Goal: Task Accomplishment & Management: Manage account settings

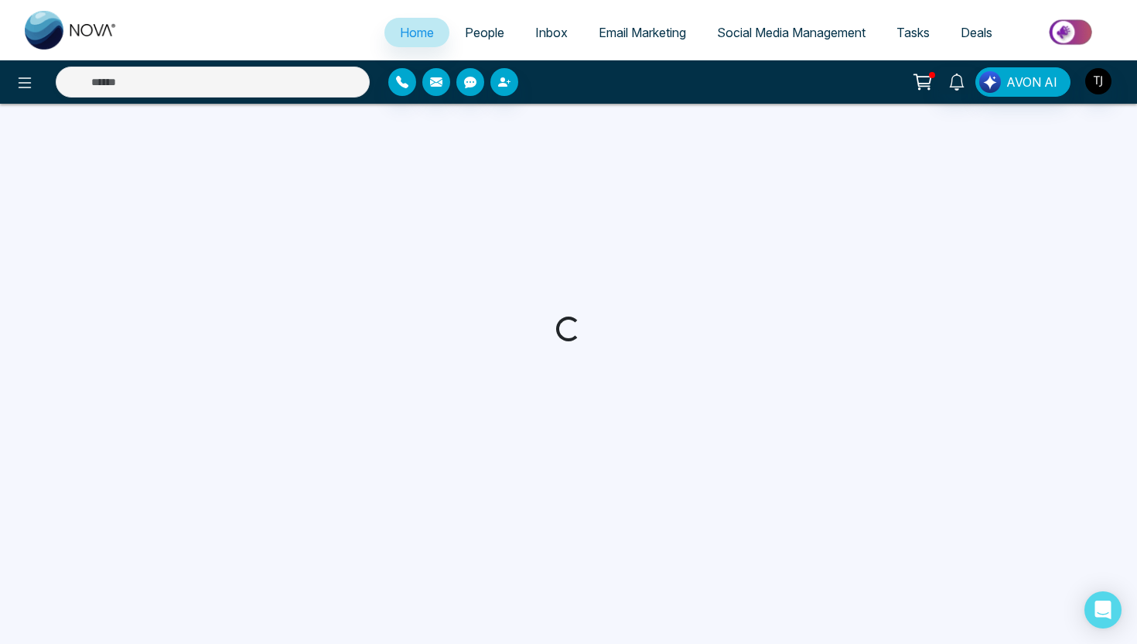
select select "*"
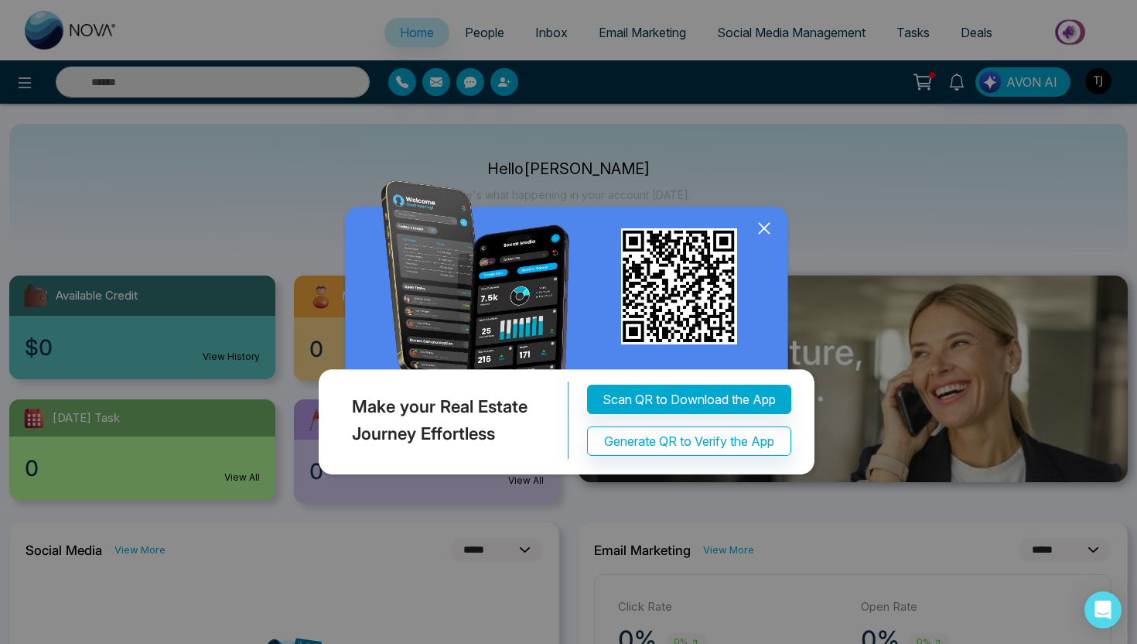
click at [767, 225] on icon at bounding box center [764, 229] width 10 height 10
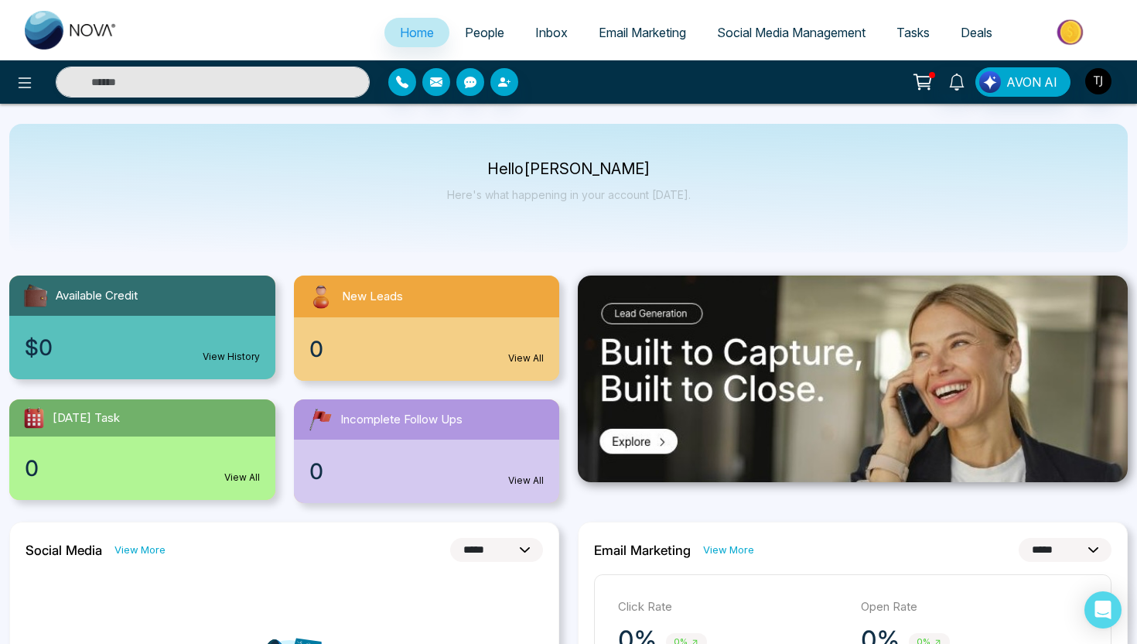
click at [660, 28] on span "Email Marketing" at bounding box center [642, 32] width 87 height 15
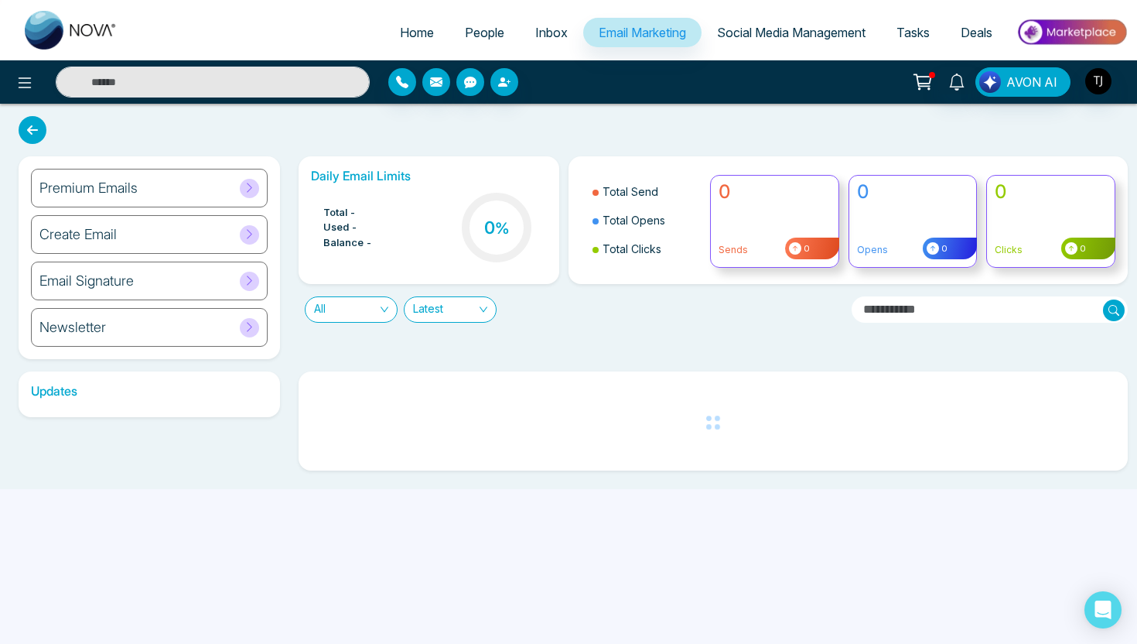
click at [194, 176] on div "Premium Emails" at bounding box center [149, 188] width 237 height 39
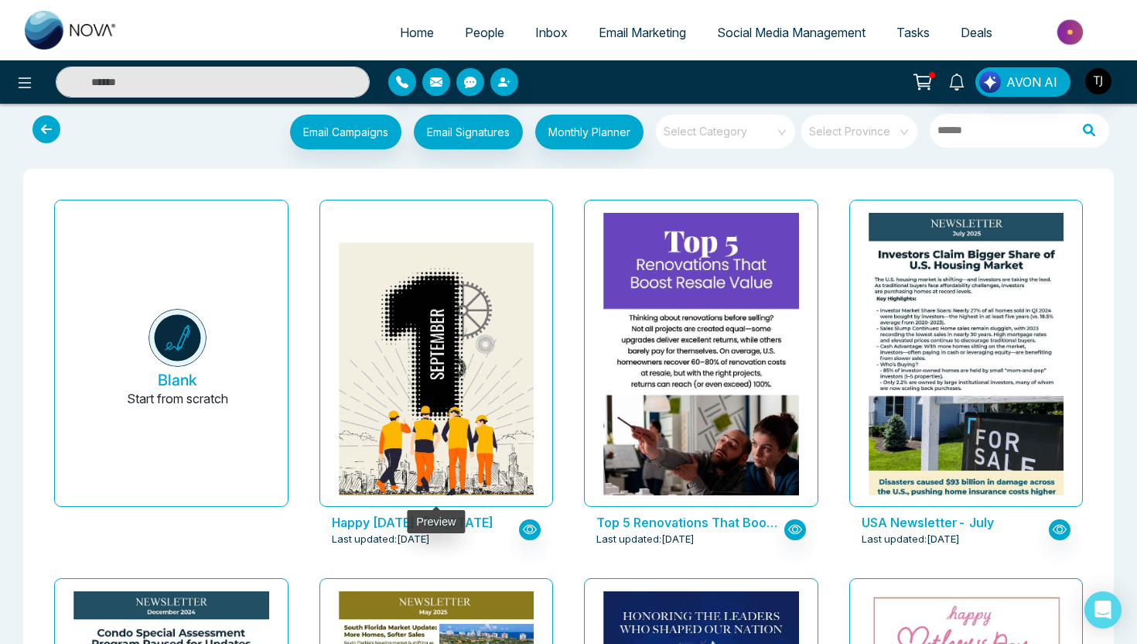
scroll to position [6, 0]
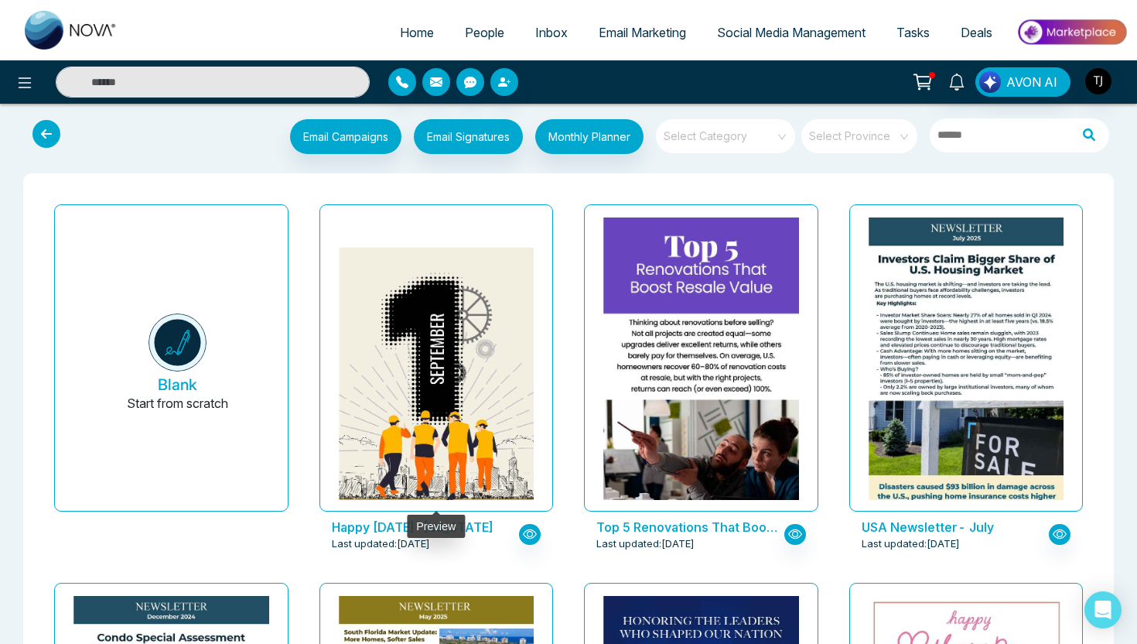
click at [463, 349] on img at bounding box center [436, 421] width 391 height 347
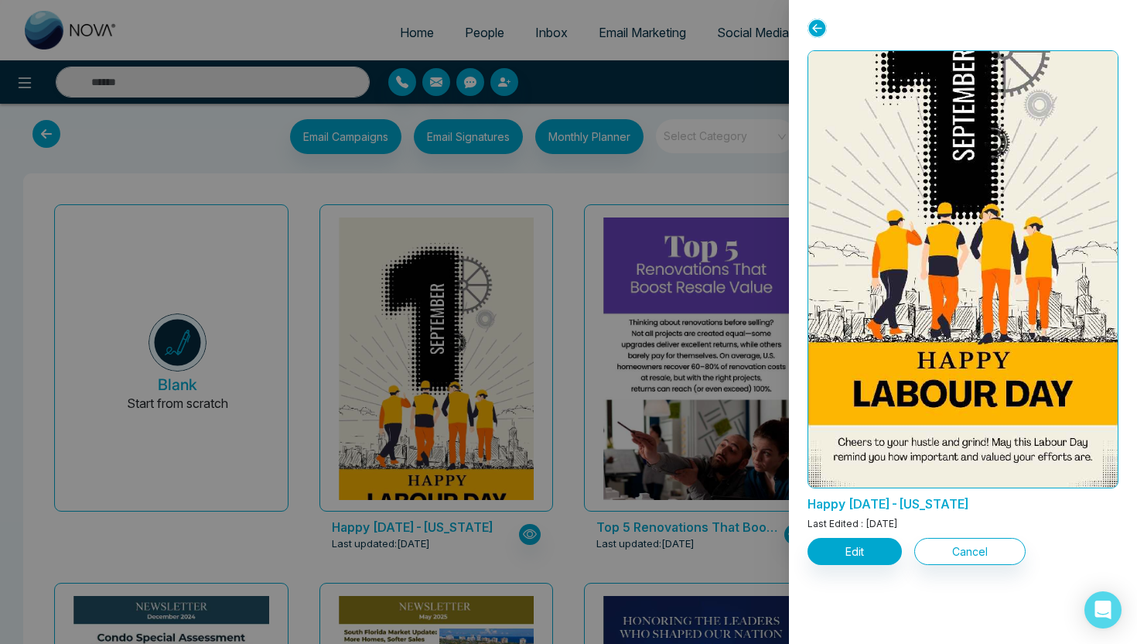
scroll to position [114, 0]
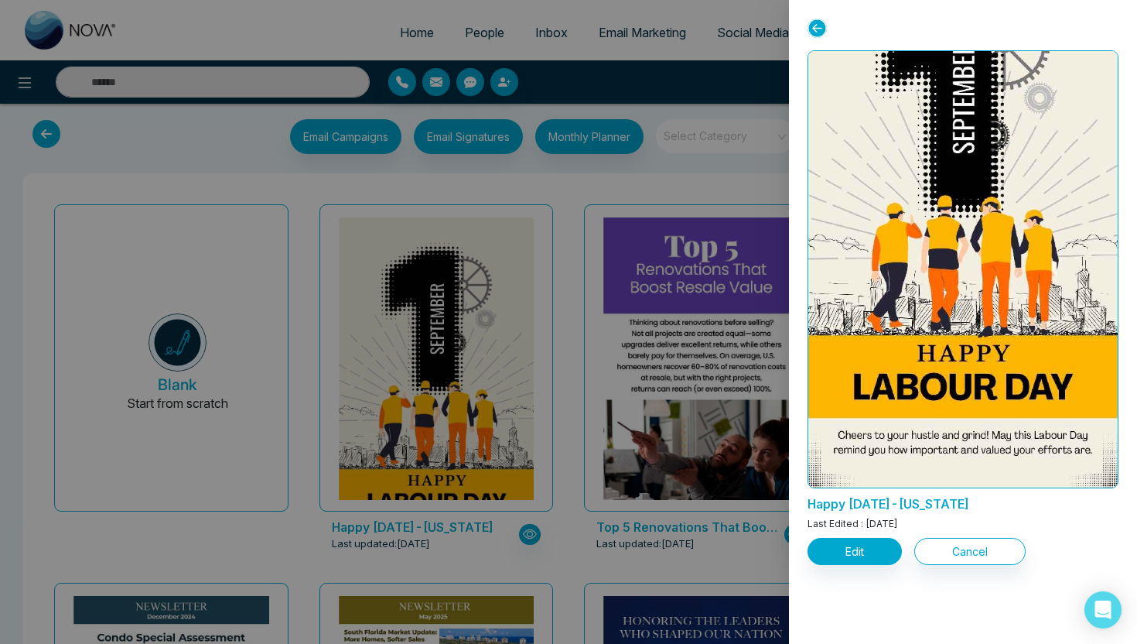
click at [730, 179] on div at bounding box center [568, 322] width 1137 height 644
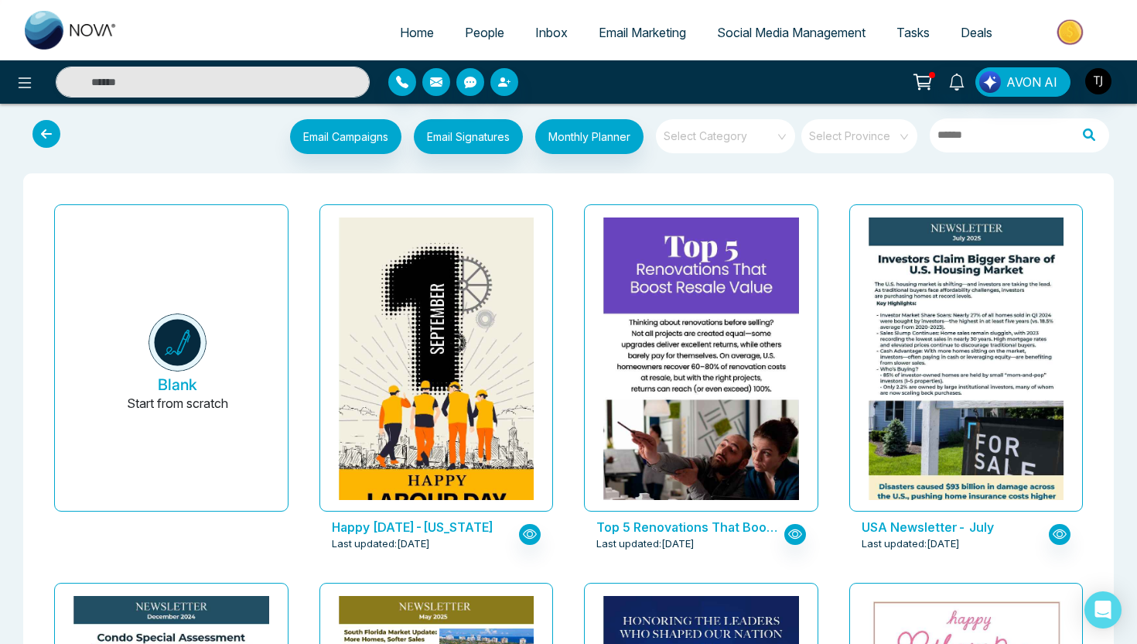
click at [743, 133] on input "search" at bounding box center [720, 130] width 111 height 23
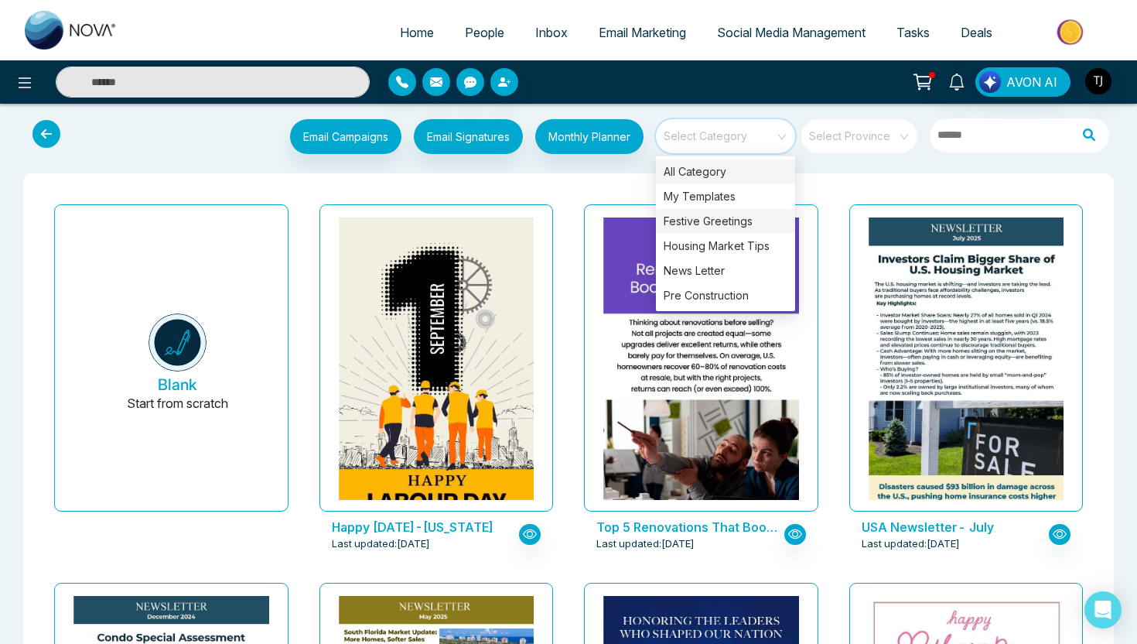
click at [711, 228] on div "Festive Greetings" at bounding box center [725, 221] width 139 height 25
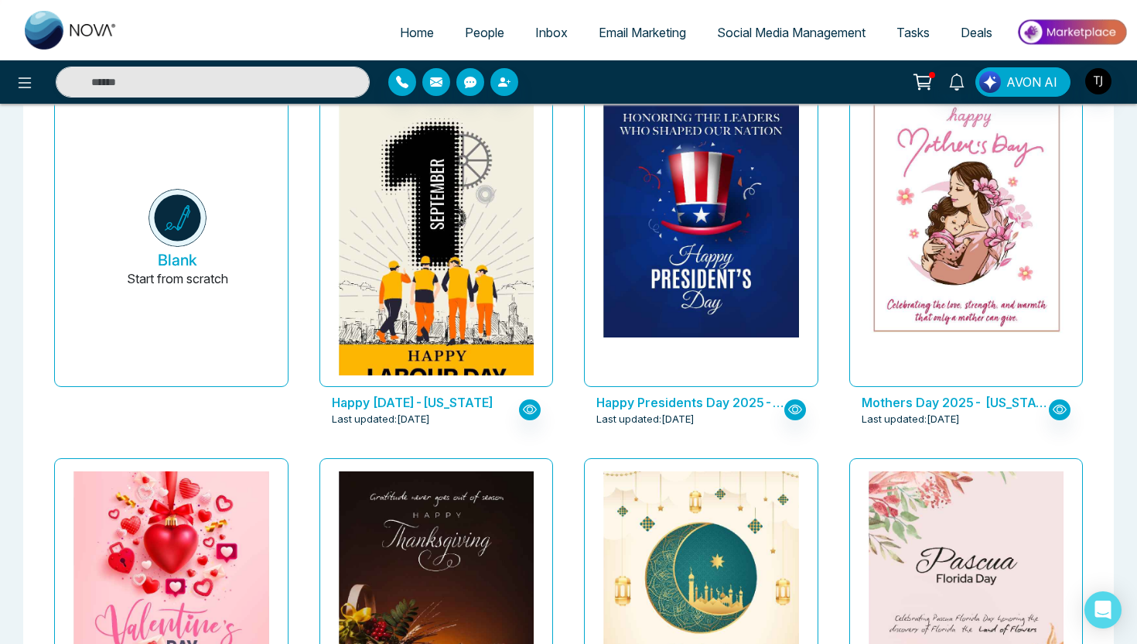
scroll to position [145, 0]
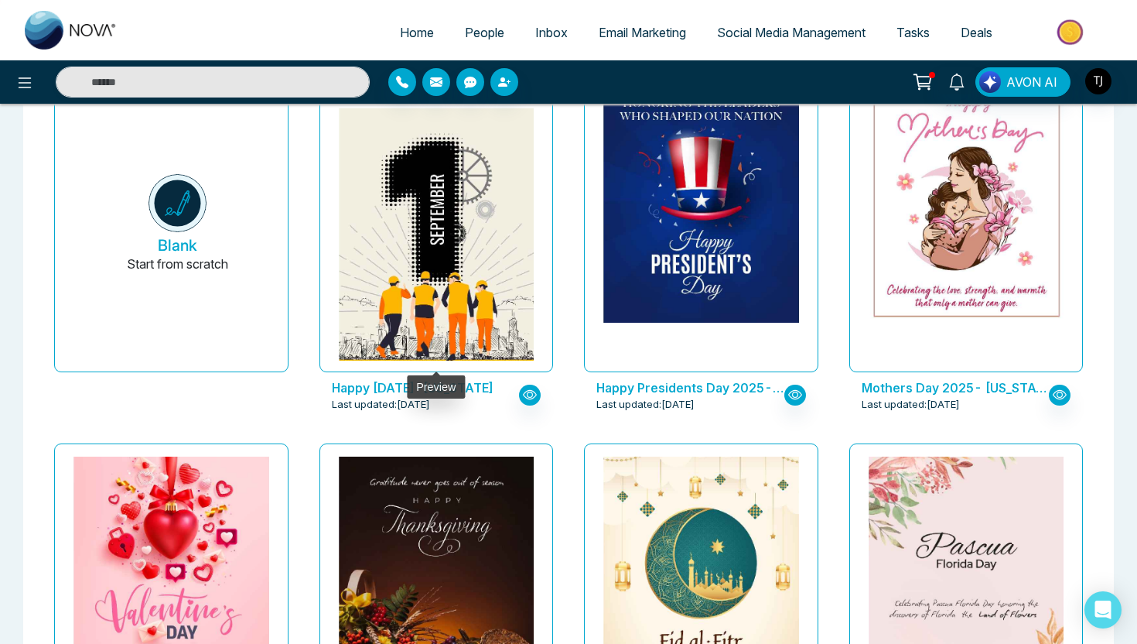
click at [503, 213] on img at bounding box center [436, 281] width 391 height 347
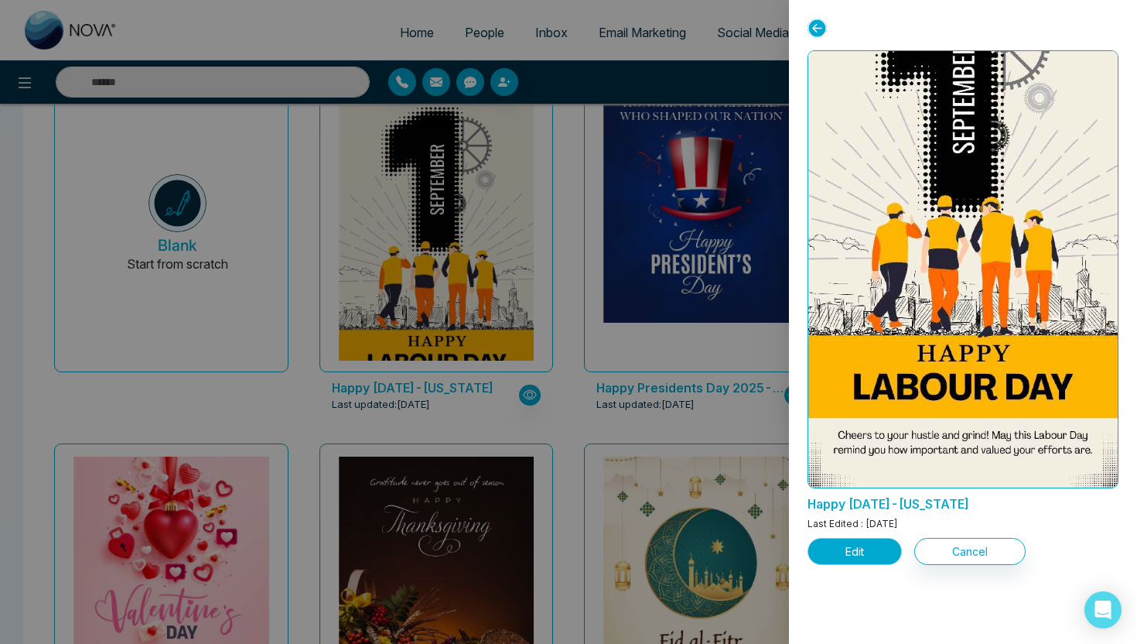
click at [854, 558] on button "Edit" at bounding box center [855, 551] width 94 height 27
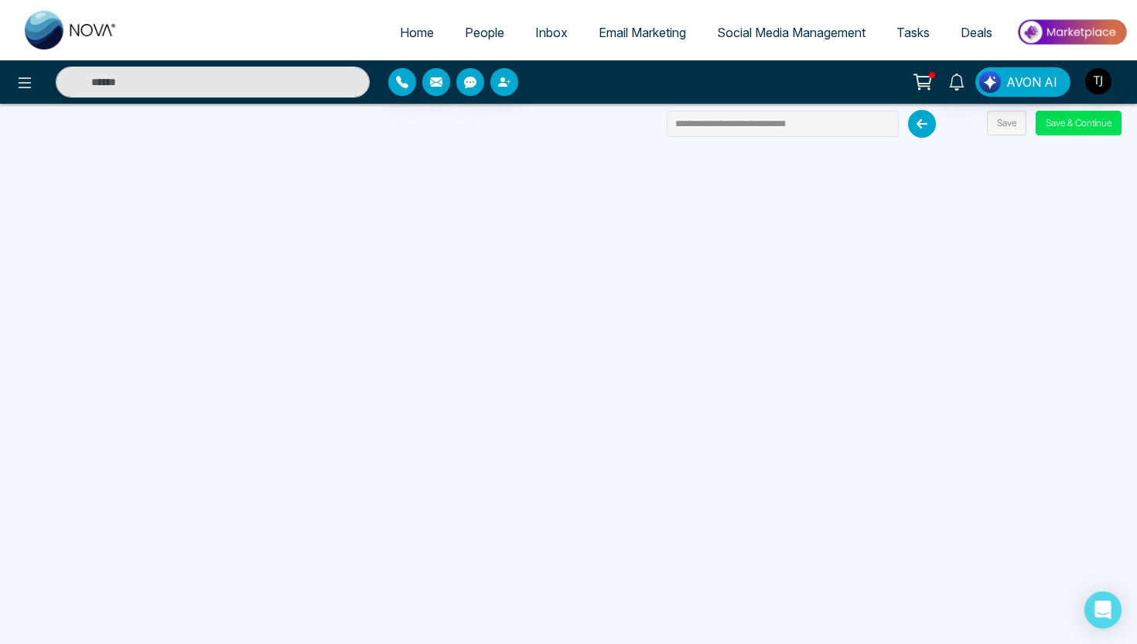
click at [931, 115] on icon at bounding box center [922, 124] width 28 height 28
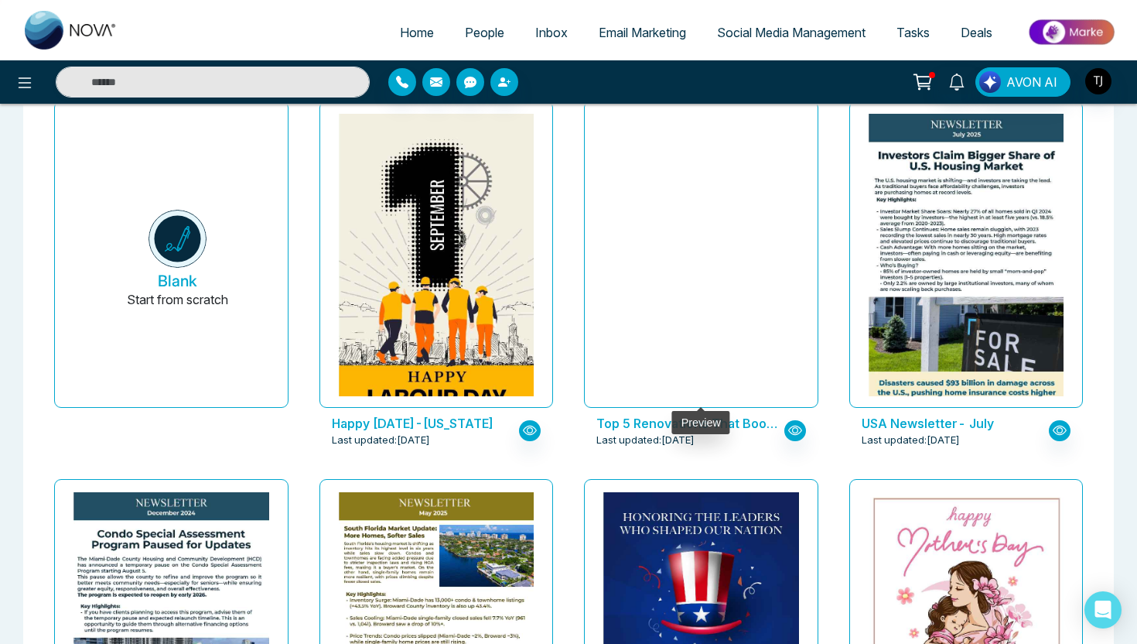
scroll to position [84, 0]
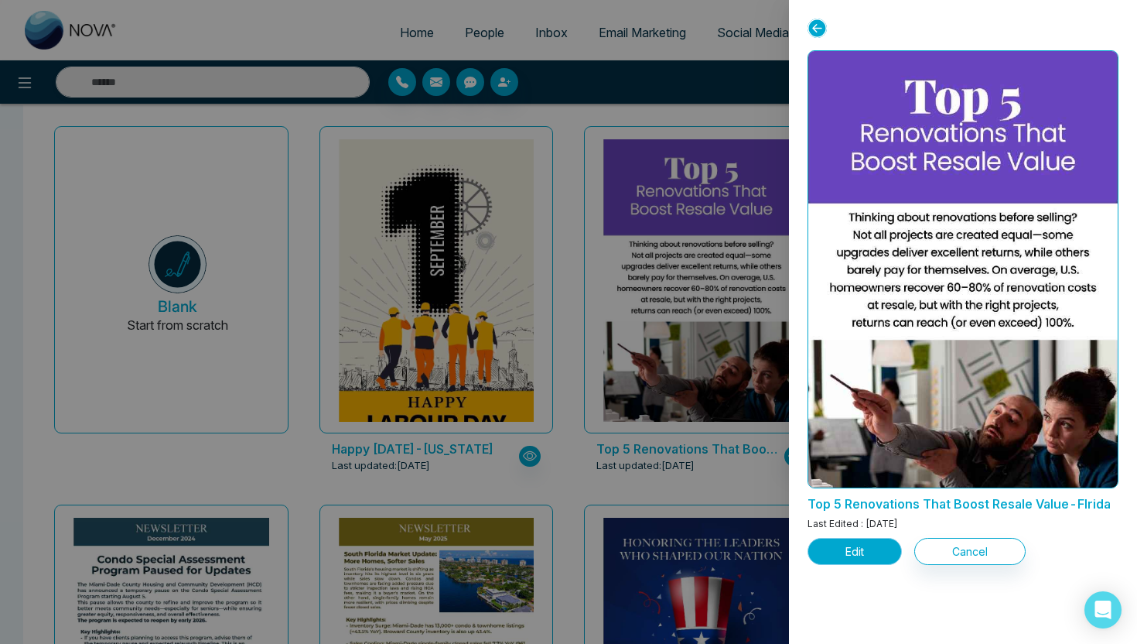
click at [862, 555] on button "Edit" at bounding box center [855, 551] width 94 height 27
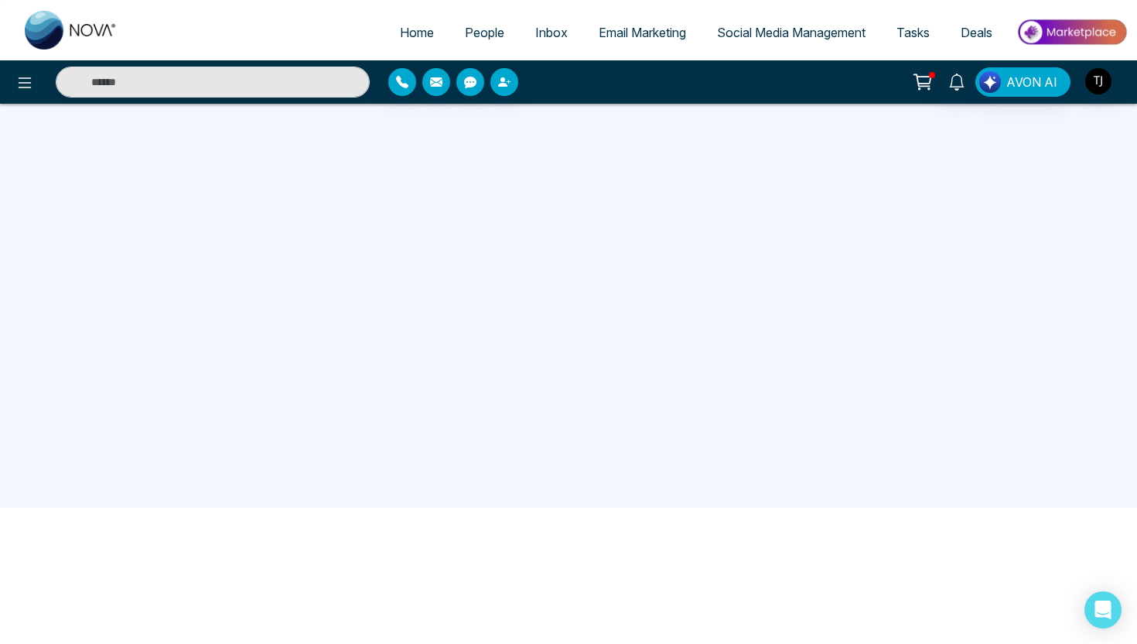
scroll to position [147, 0]
click at [649, 35] on span "Email Marketing" at bounding box center [642, 32] width 87 height 15
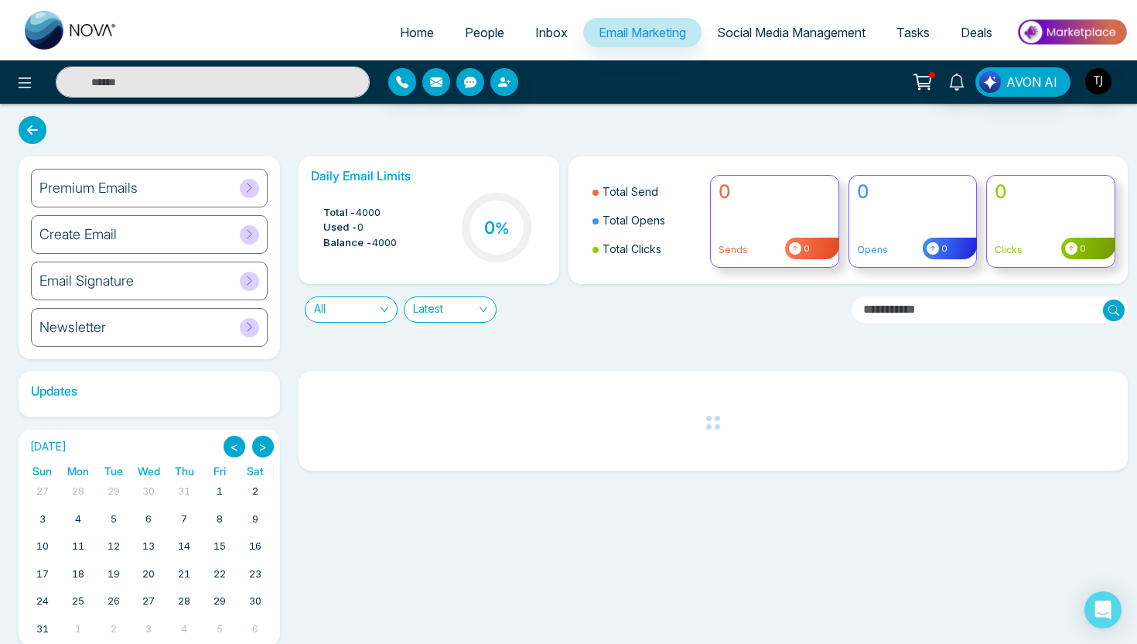
click at [188, 176] on div "Premium Emails" at bounding box center [149, 188] width 237 height 39
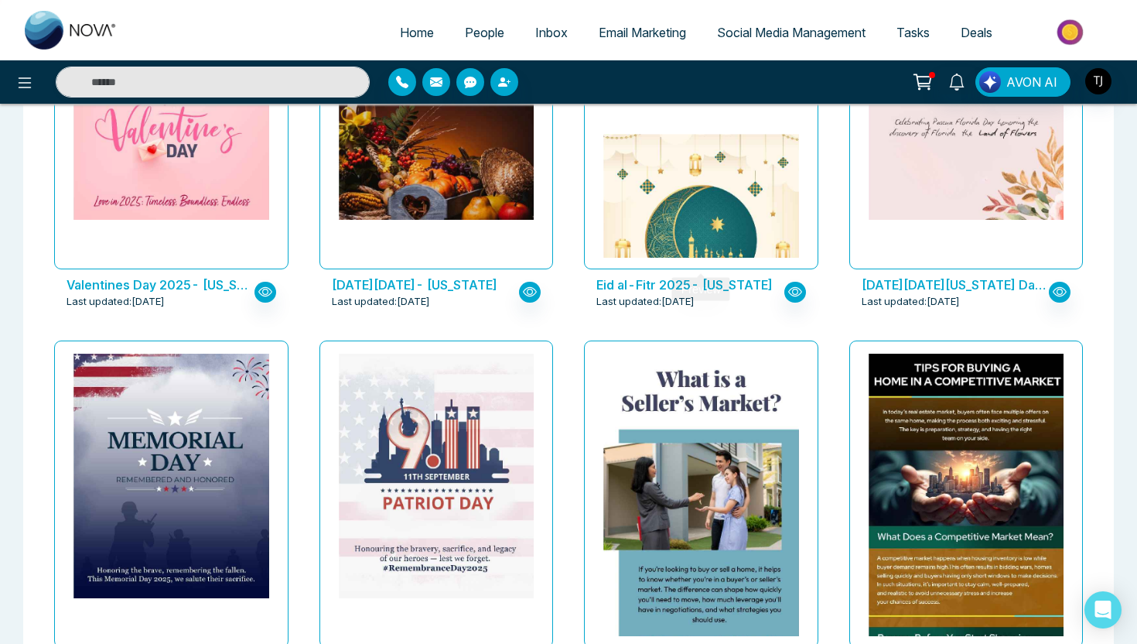
scroll to position [1051, 0]
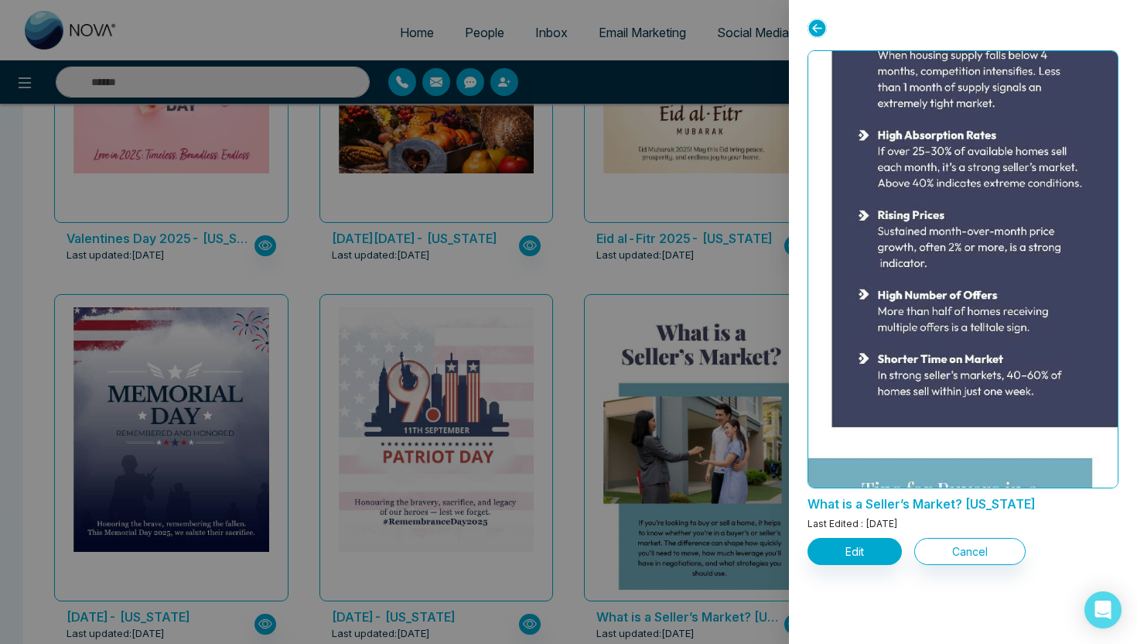
scroll to position [1497, 0]
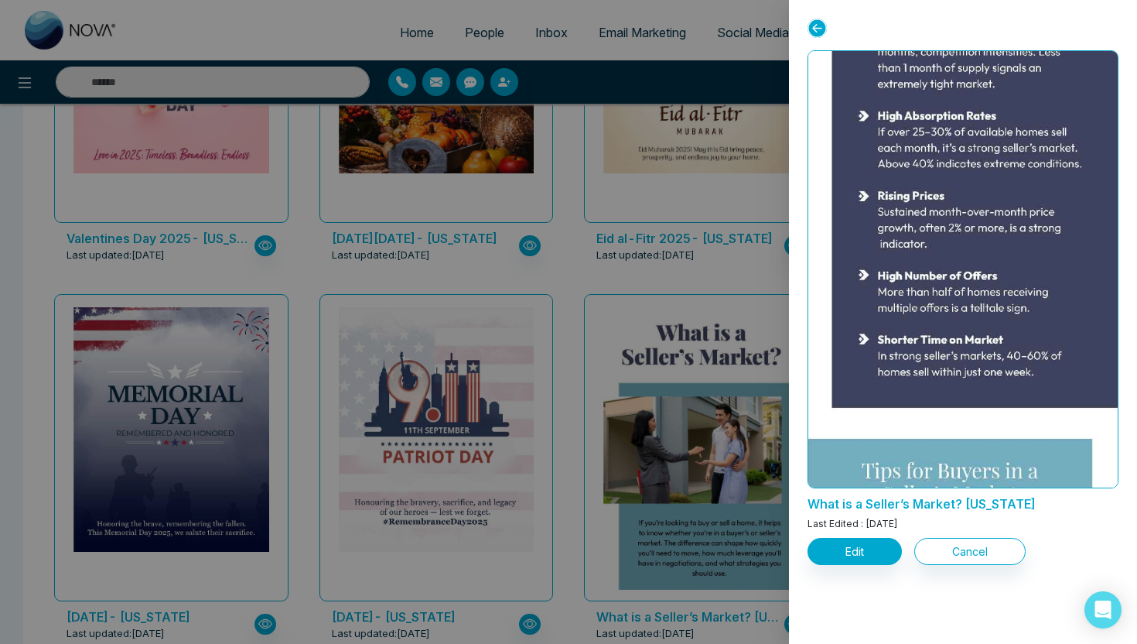
click at [729, 245] on div at bounding box center [568, 322] width 1137 height 644
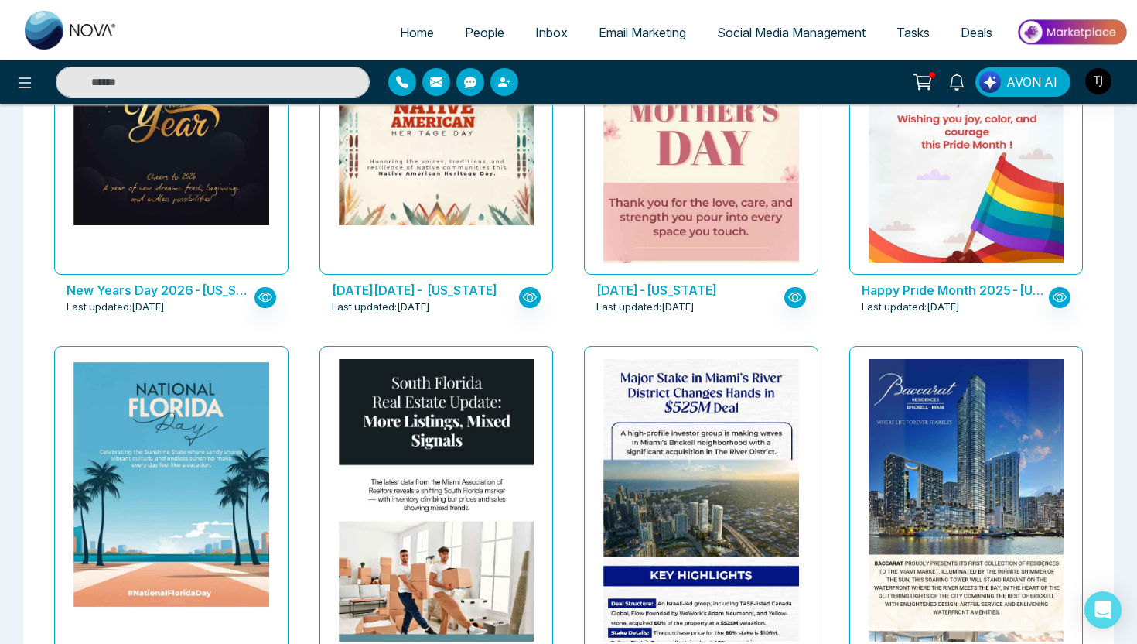
scroll to position [1795, 0]
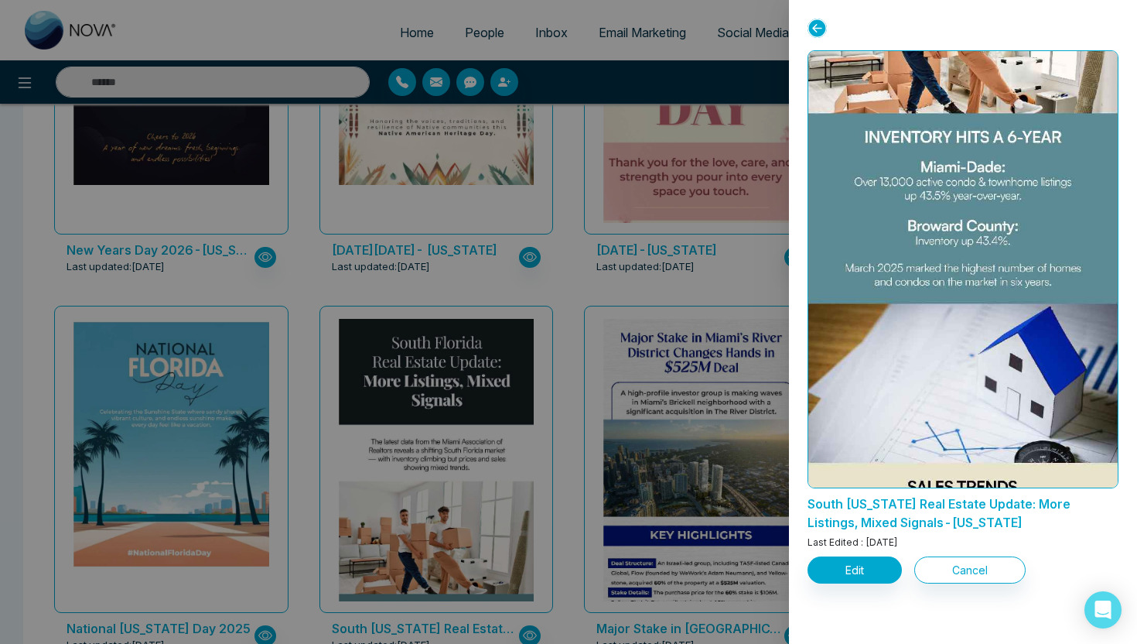
scroll to position [439, 0]
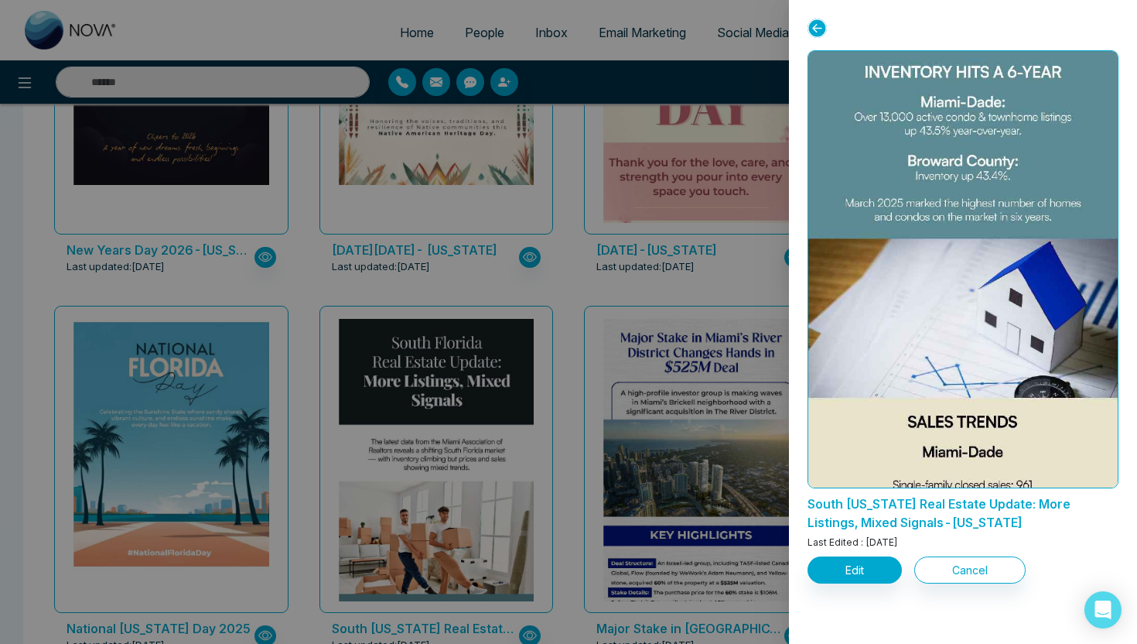
click at [661, 316] on div at bounding box center [568, 322] width 1137 height 644
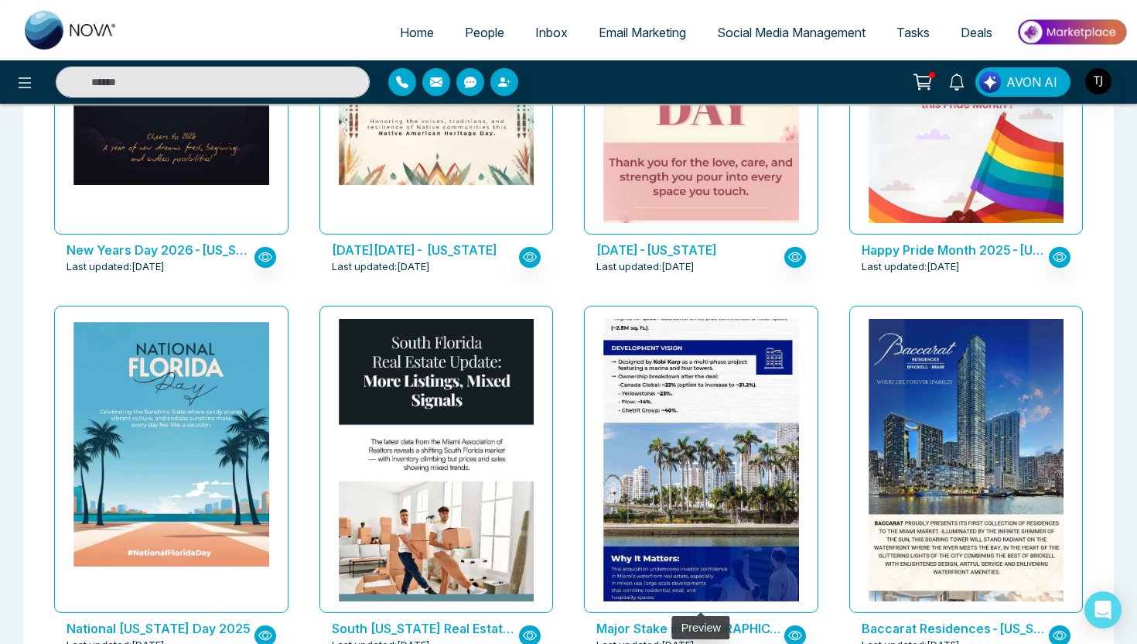
click at [682, 378] on img at bounding box center [701, 301] width 391 height 641
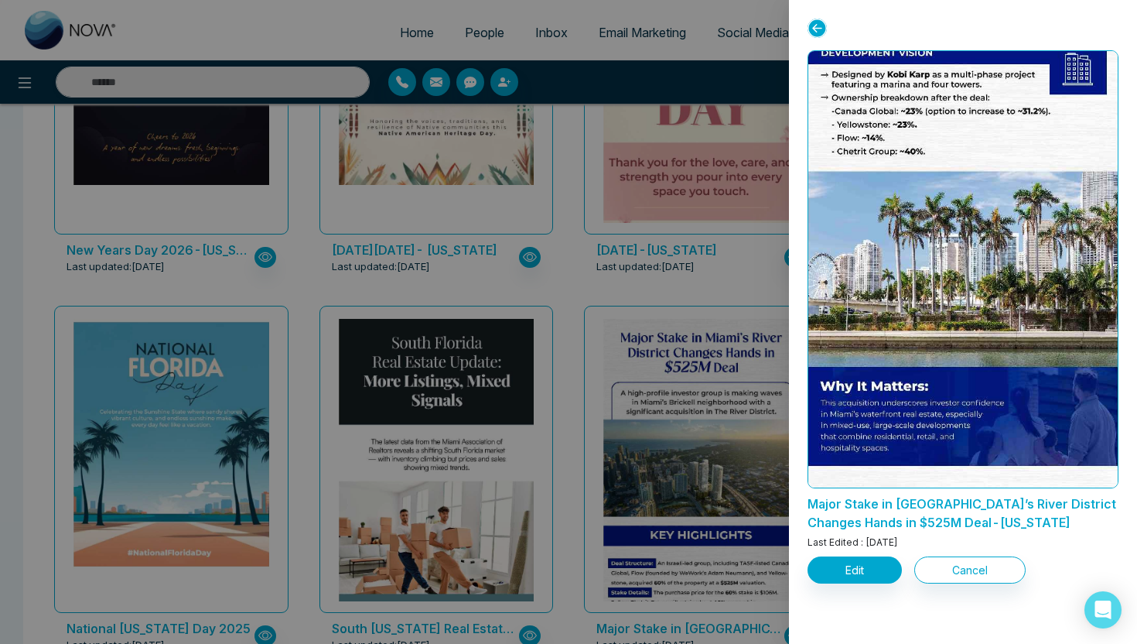
scroll to position [579, 0]
click at [700, 247] on div at bounding box center [568, 322] width 1137 height 644
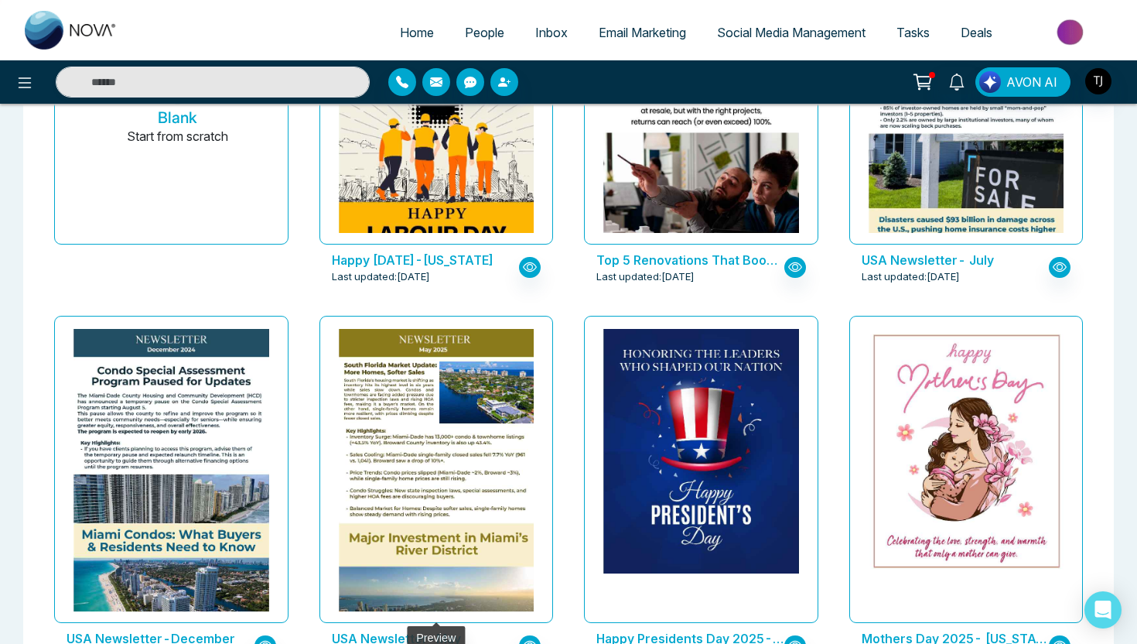
scroll to position [244, 0]
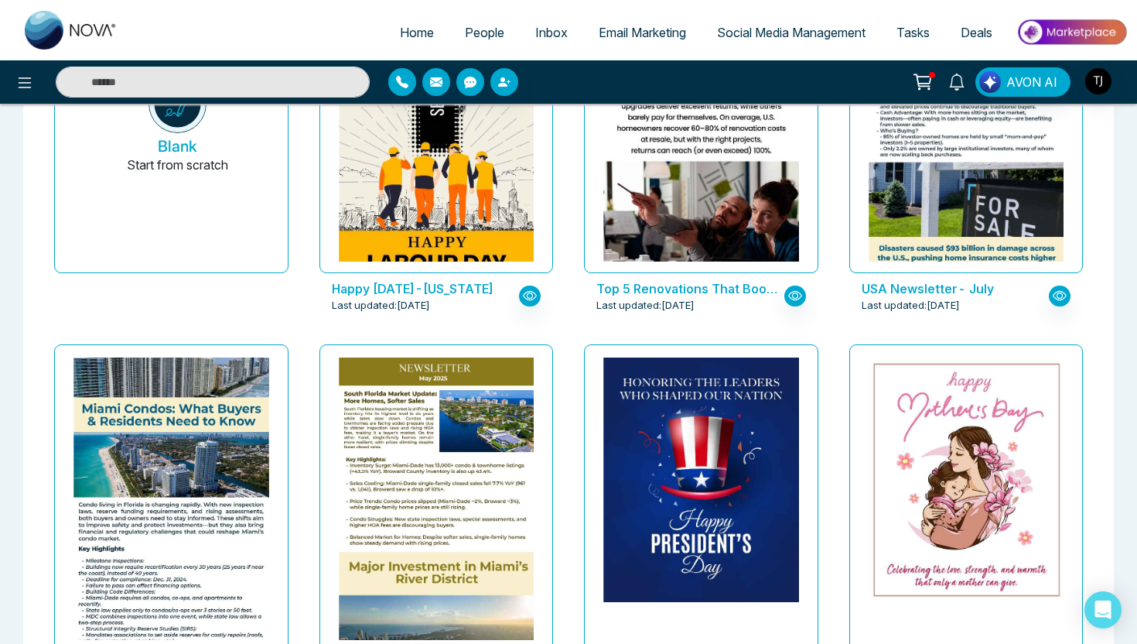
click at [196, 443] on img at bounding box center [171, 450] width 391 height 495
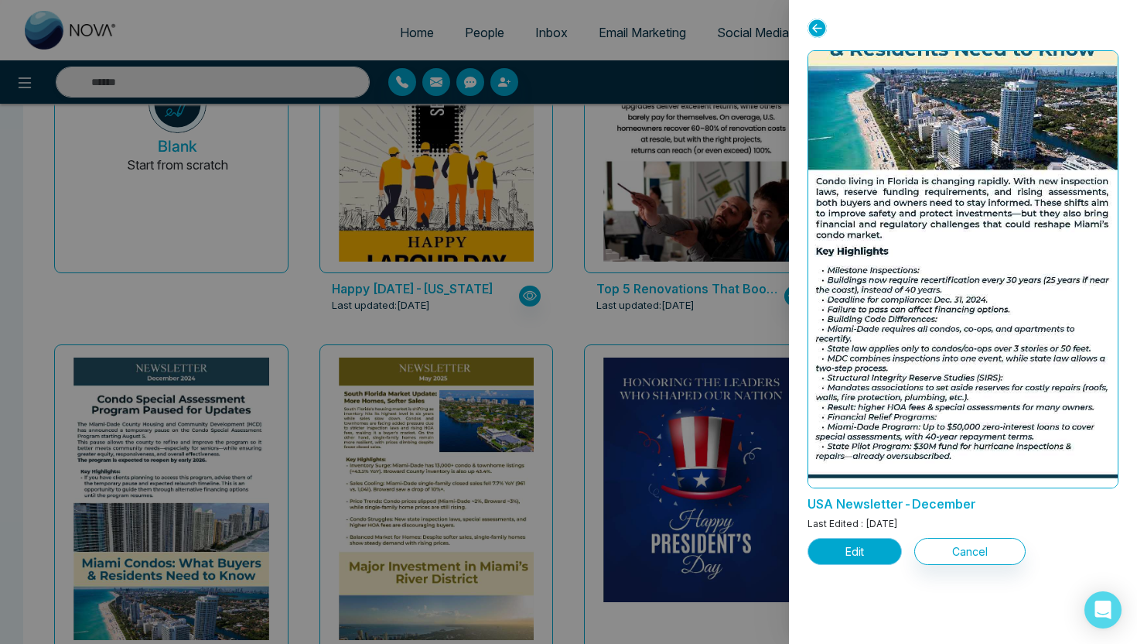
click at [856, 556] on button "Edit" at bounding box center [855, 551] width 94 height 27
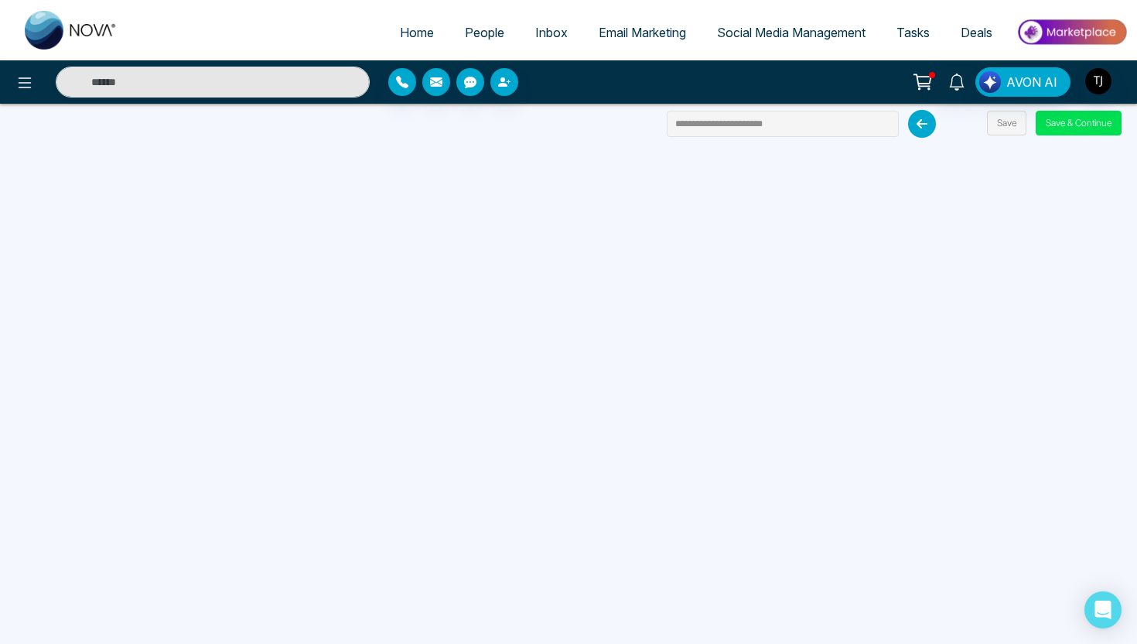
click at [922, 124] on icon at bounding box center [922, 124] width 28 height 28
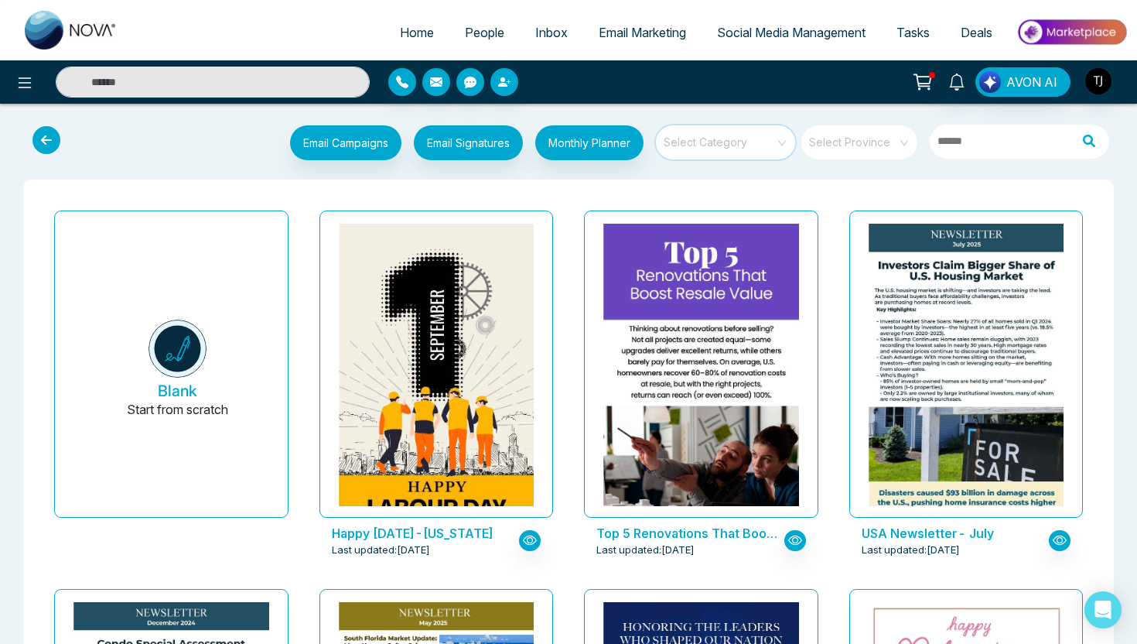
click at [756, 141] on input "search" at bounding box center [720, 136] width 111 height 23
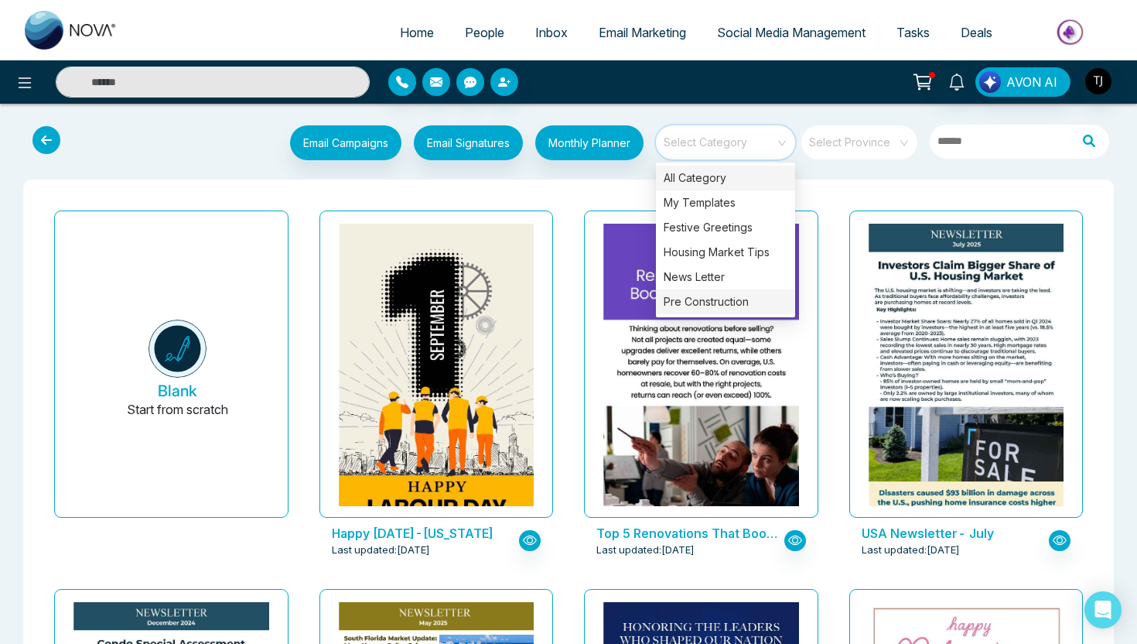
click at [743, 303] on div "Pre Construction" at bounding box center [725, 301] width 139 height 25
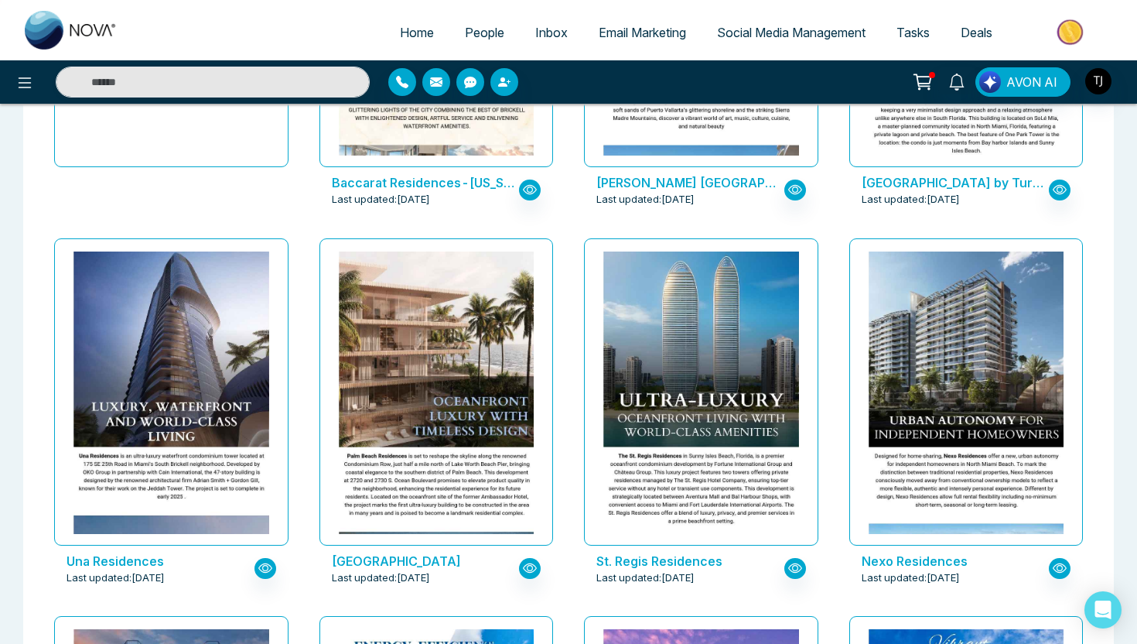
scroll to position [347, 0]
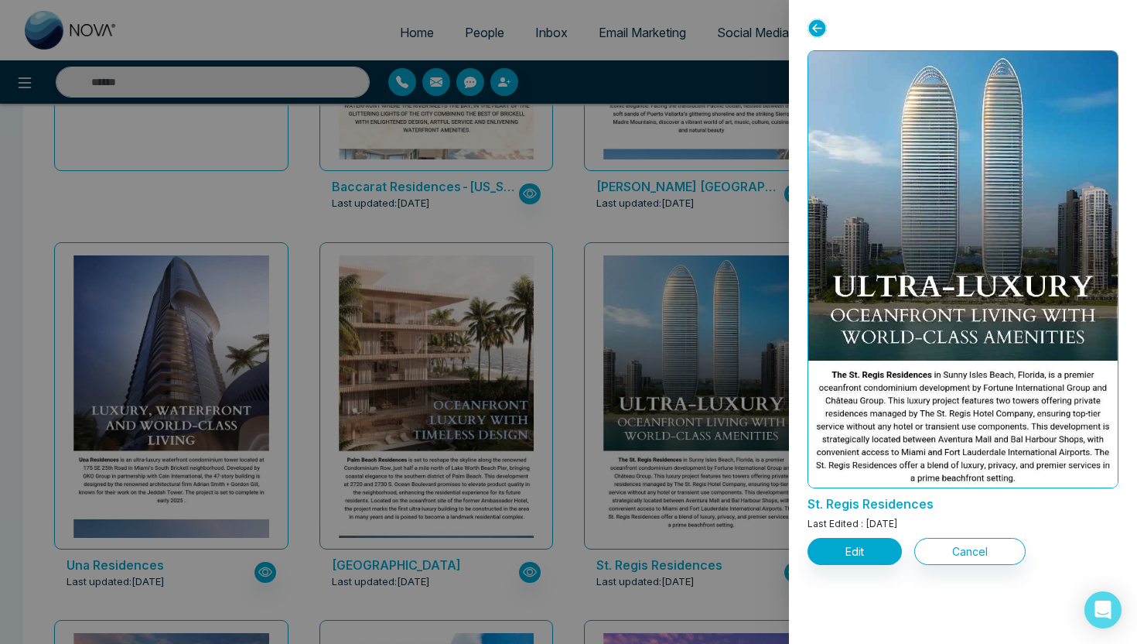
click at [576, 183] on div at bounding box center [568, 322] width 1137 height 644
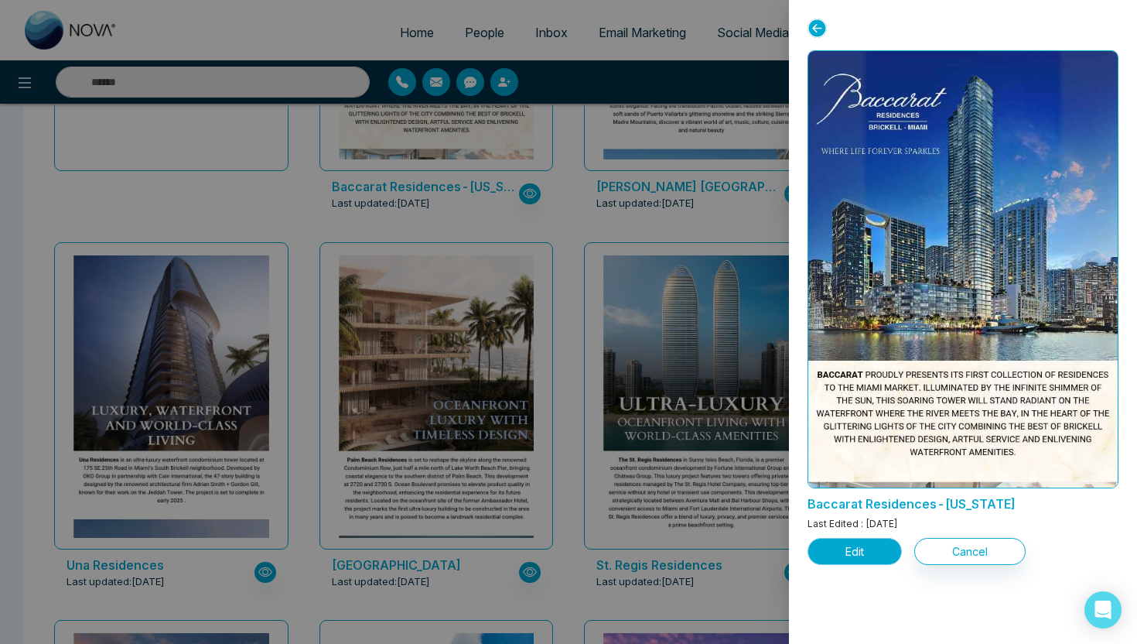
click at [856, 550] on button "Edit" at bounding box center [855, 551] width 94 height 27
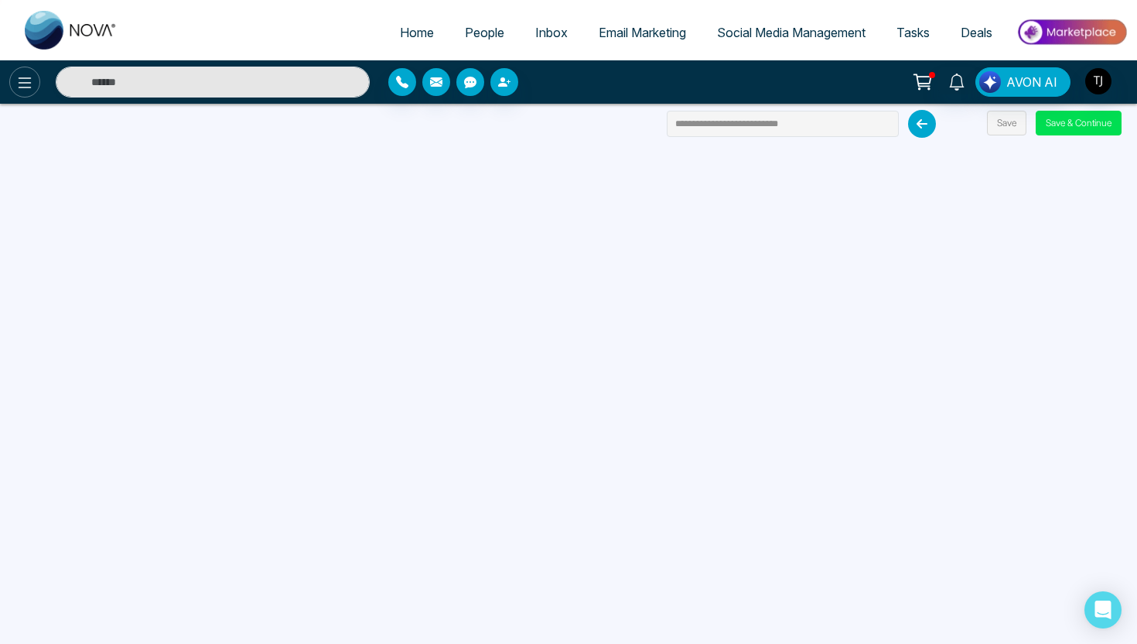
click at [26, 82] on icon at bounding box center [25, 82] width 13 height 11
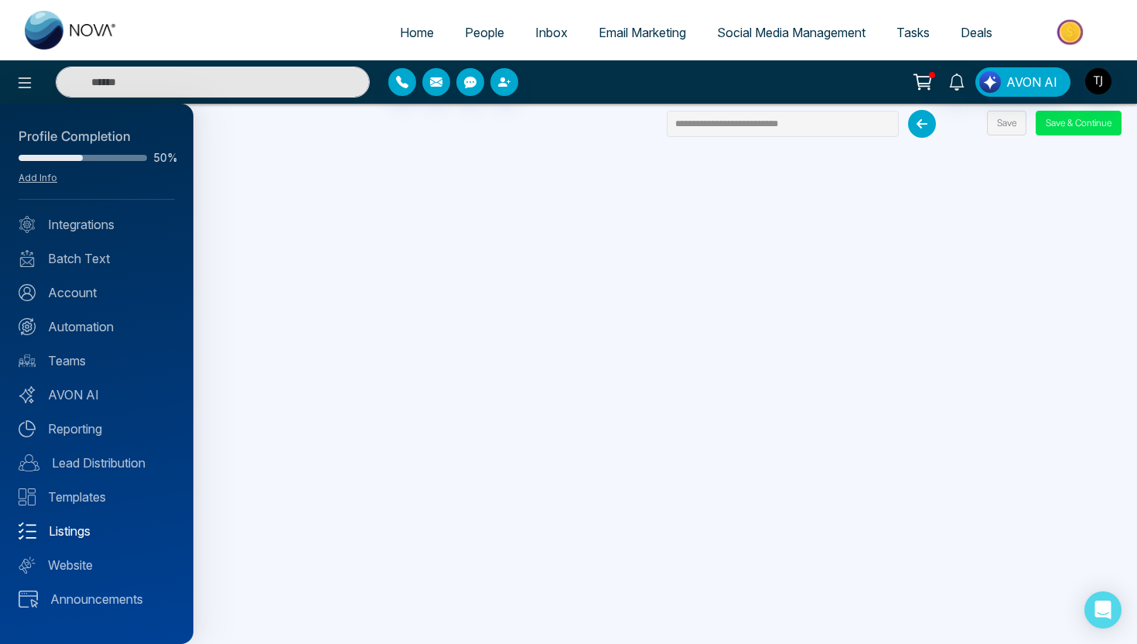
click at [83, 532] on link "Listings" at bounding box center [97, 530] width 156 height 19
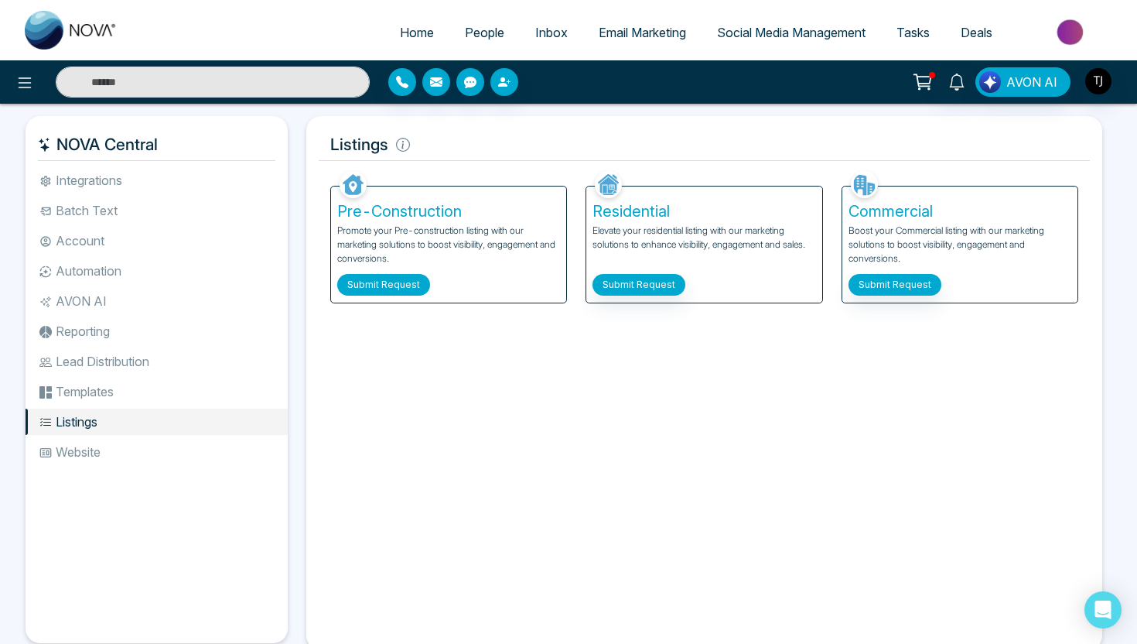
click at [389, 294] on button "Submit Request" at bounding box center [383, 285] width 93 height 22
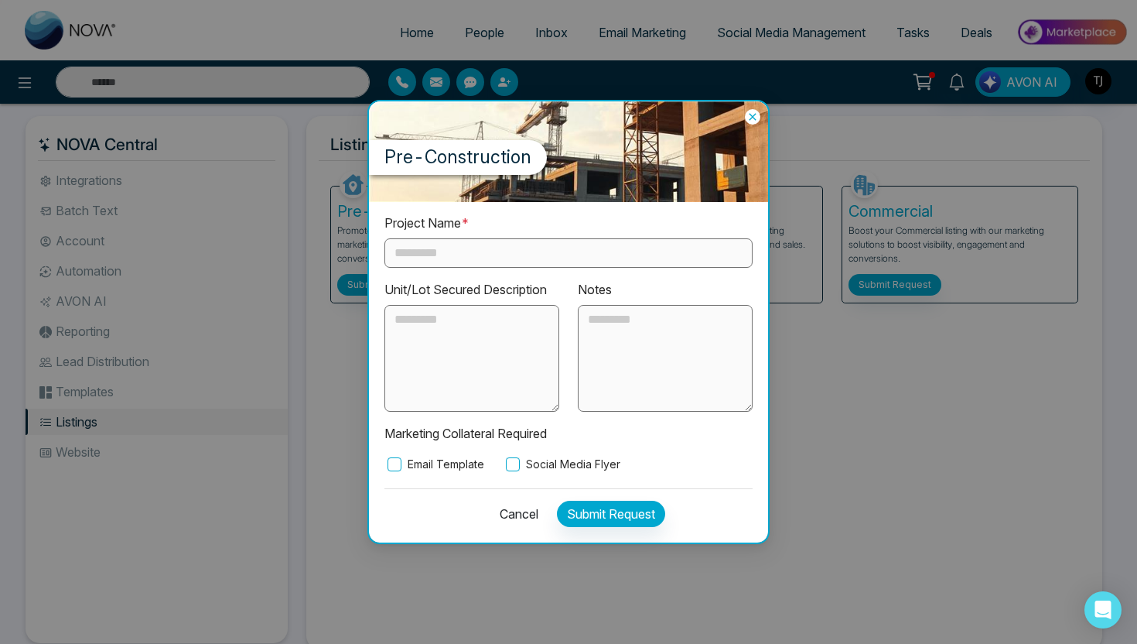
click at [519, 261] on input "text" at bounding box center [568, 252] width 368 height 29
drag, startPoint x: 449, startPoint y: 323, endPoint x: 553, endPoint y: 343, distance: 106.5
click at [553, 344] on textarea at bounding box center [471, 358] width 175 height 107
click at [755, 118] on icon at bounding box center [752, 116] width 15 height 15
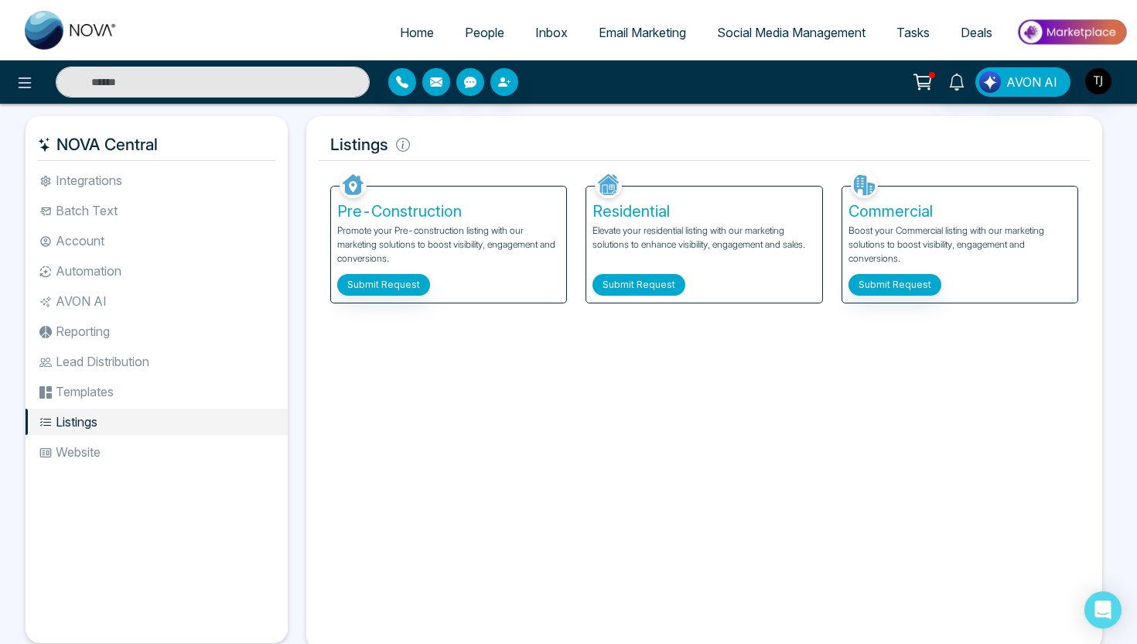
click at [648, 282] on button "Submit Request" at bounding box center [639, 285] width 93 height 22
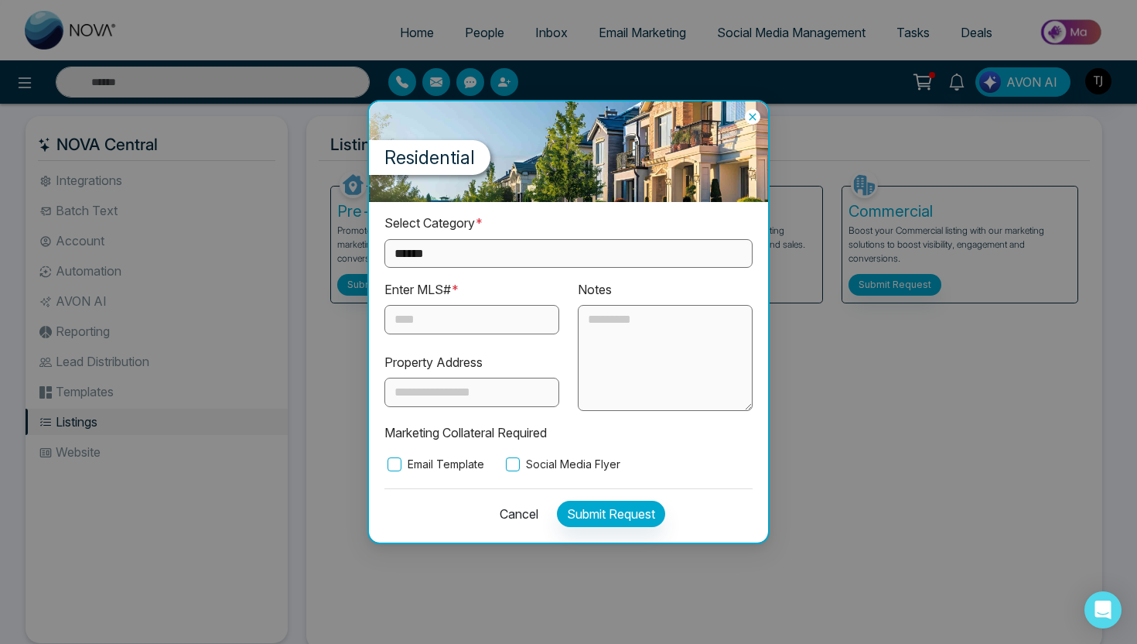
click at [751, 118] on icon at bounding box center [752, 117] width 7 height 7
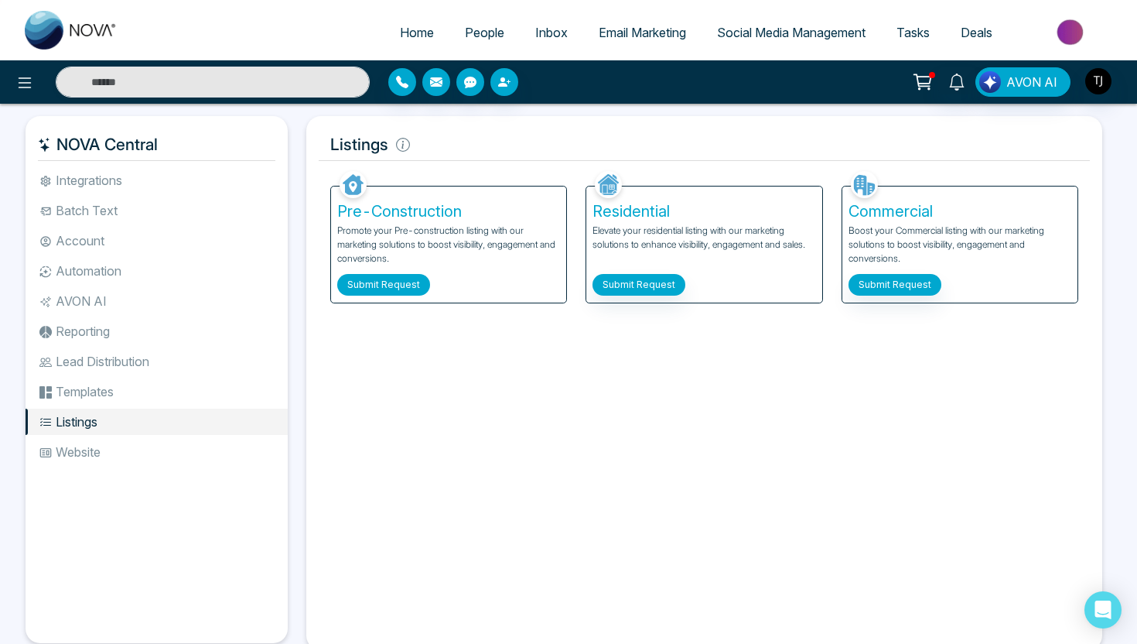
click at [379, 285] on button "Submit Request" at bounding box center [383, 285] width 93 height 22
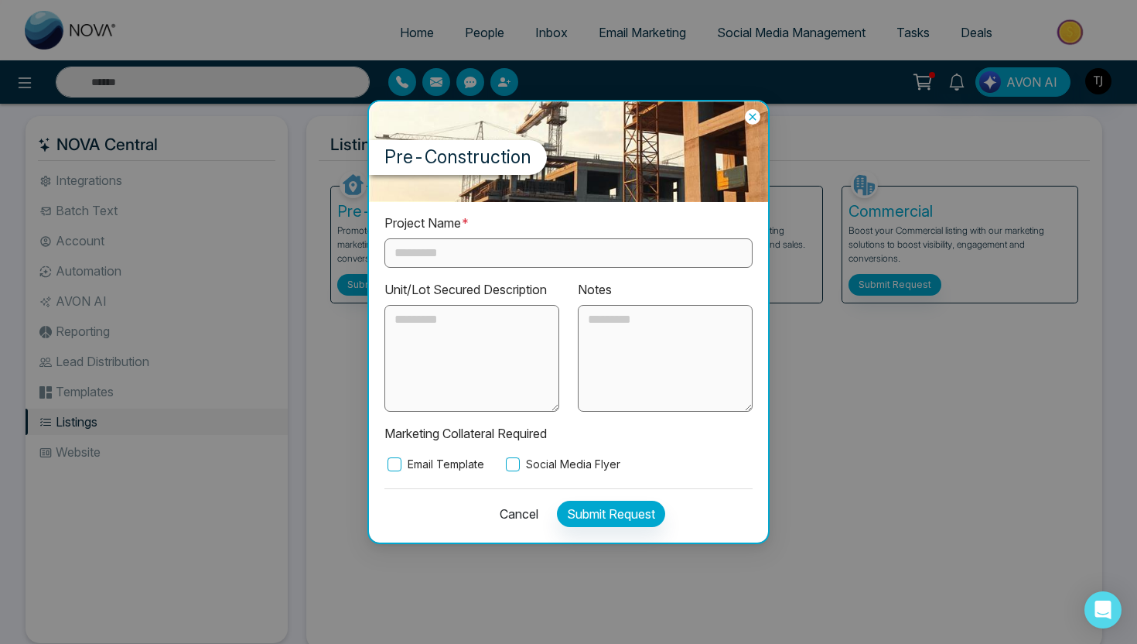
click at [752, 118] on icon at bounding box center [752, 116] width 7 height 7
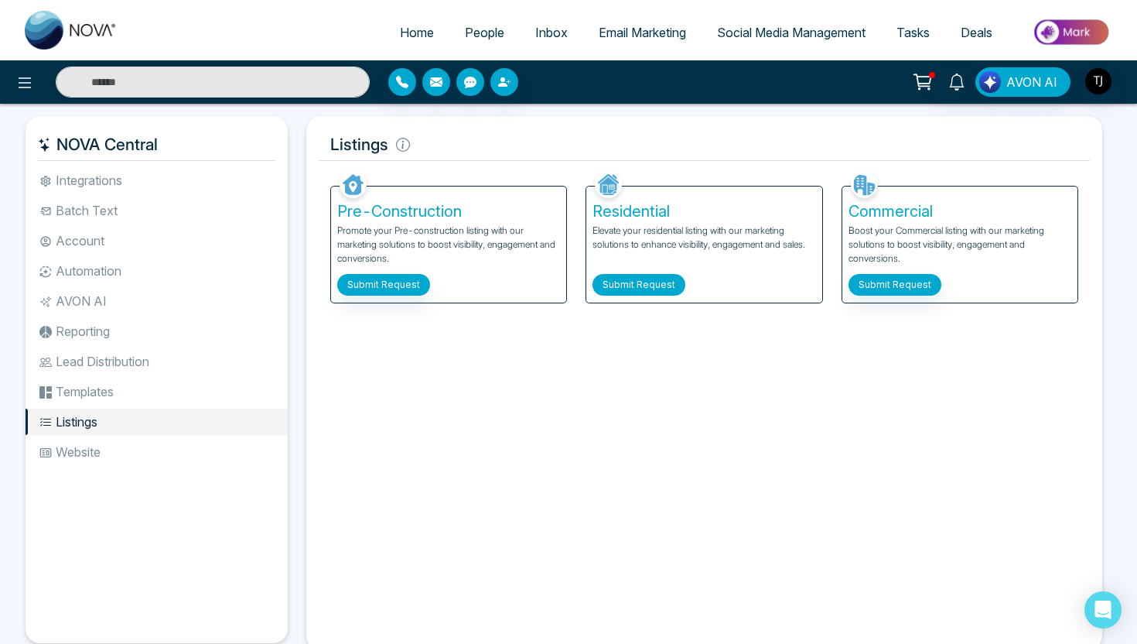
click at [650, 290] on button "Submit Request" at bounding box center [639, 285] width 93 height 22
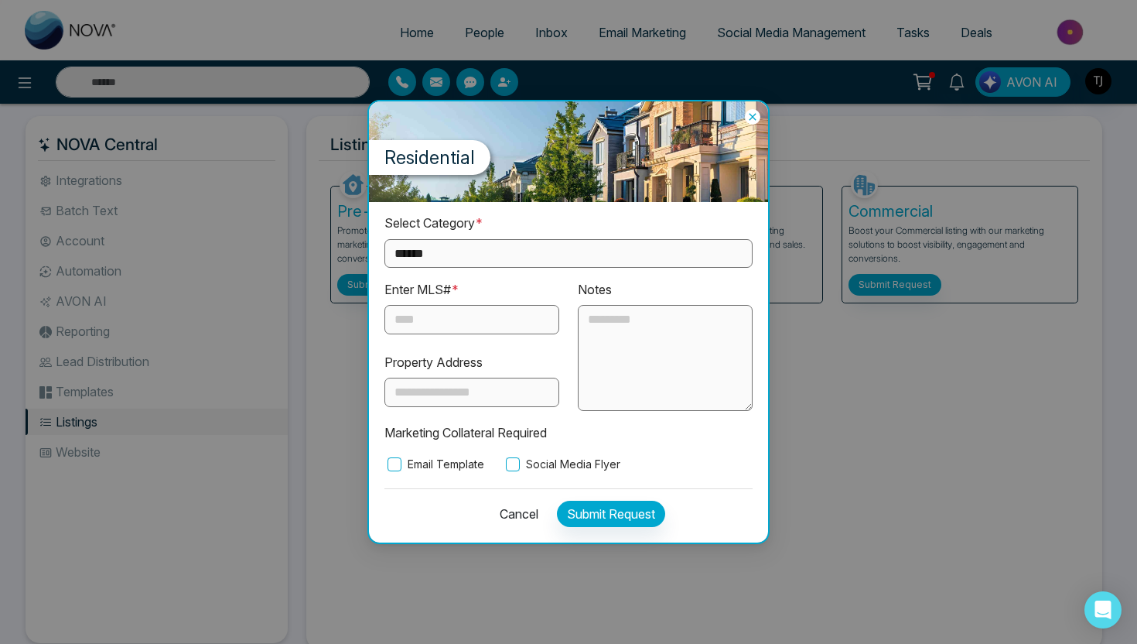
click at [499, 260] on select "**********" at bounding box center [568, 253] width 368 height 29
click at [480, 256] on select "**********" at bounding box center [568, 253] width 368 height 29
click at [480, 253] on select "**********" at bounding box center [568, 253] width 368 height 29
click at [470, 259] on select "**********" at bounding box center [568, 253] width 368 height 29
select select "**********"
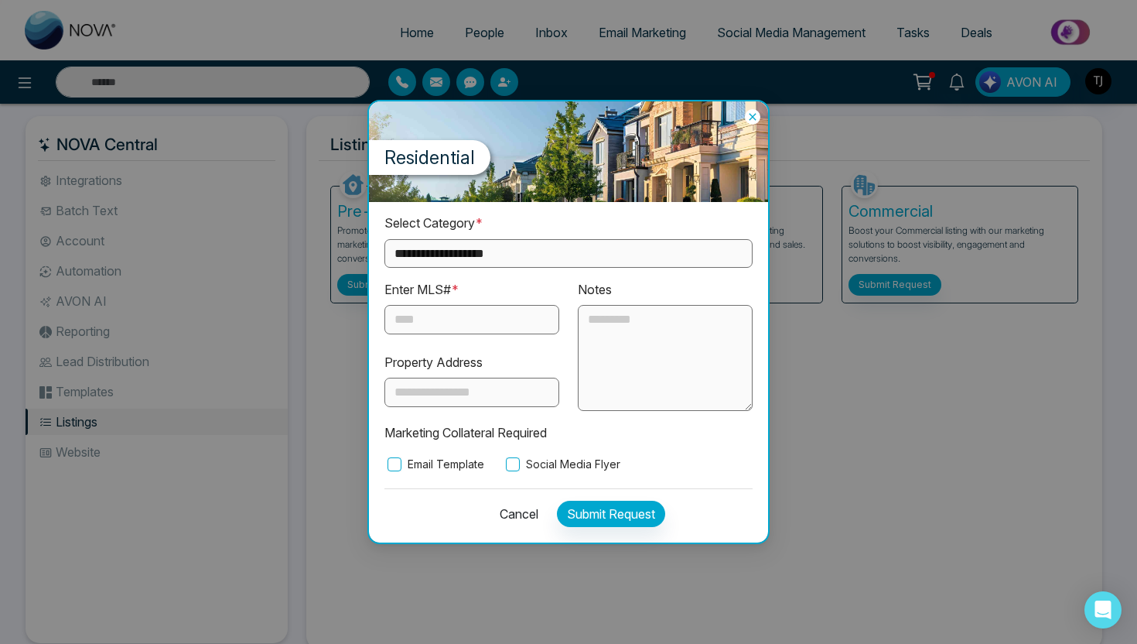
click at [445, 311] on input "text" at bounding box center [471, 319] width 175 height 29
click at [753, 116] on icon at bounding box center [752, 116] width 15 height 15
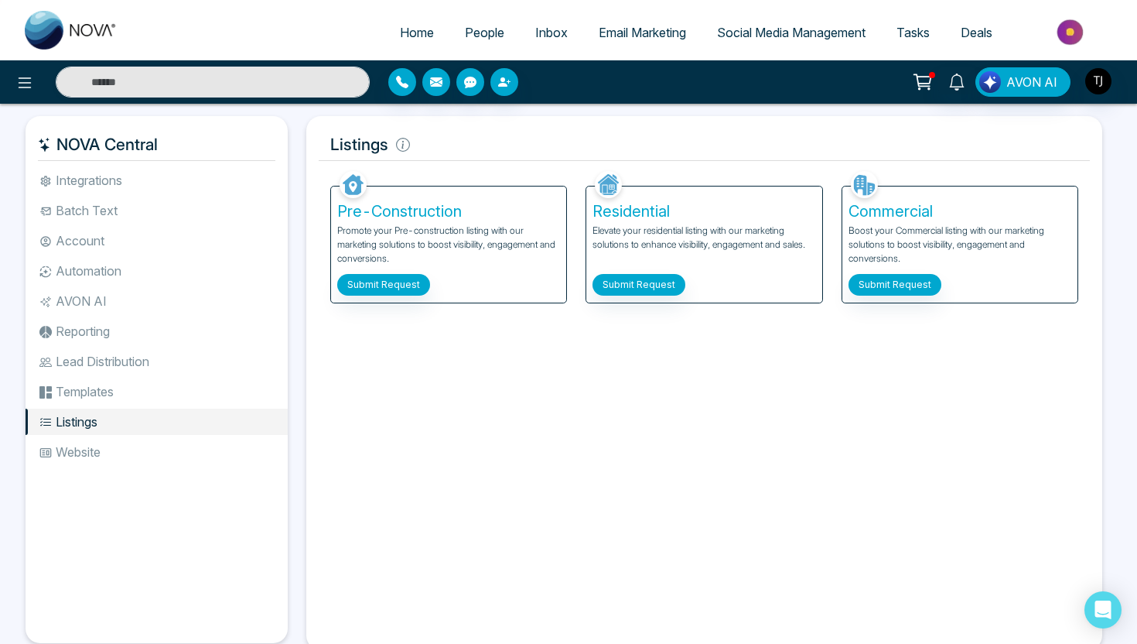
click at [651, 33] on span "Email Marketing" at bounding box center [642, 32] width 87 height 15
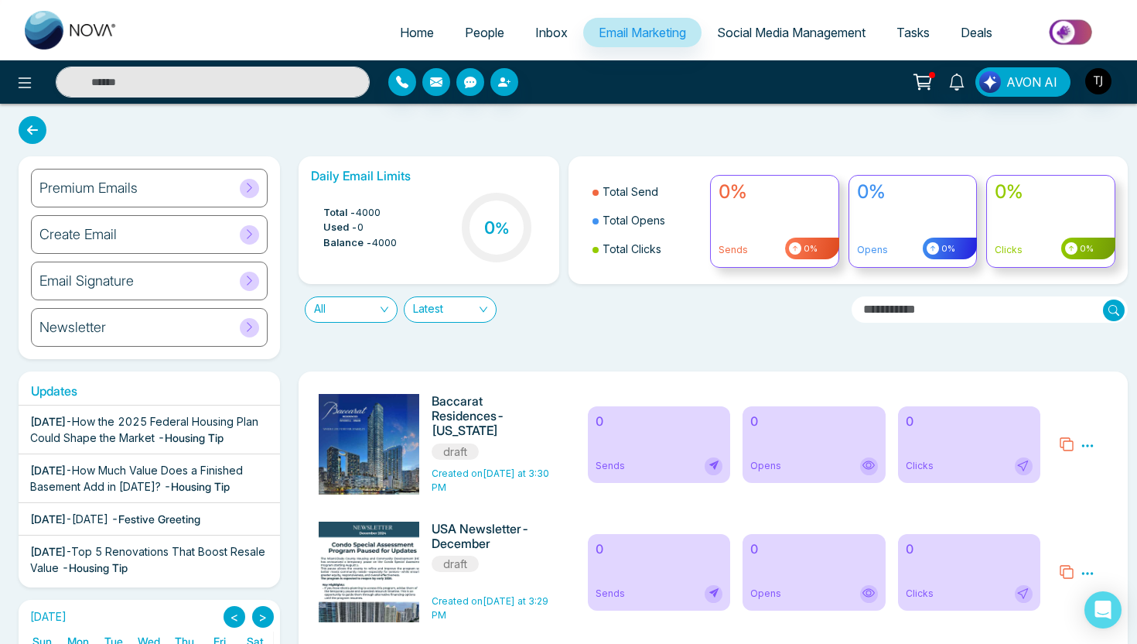
click at [105, 193] on h6 "Premium Emails" at bounding box center [88, 187] width 98 height 17
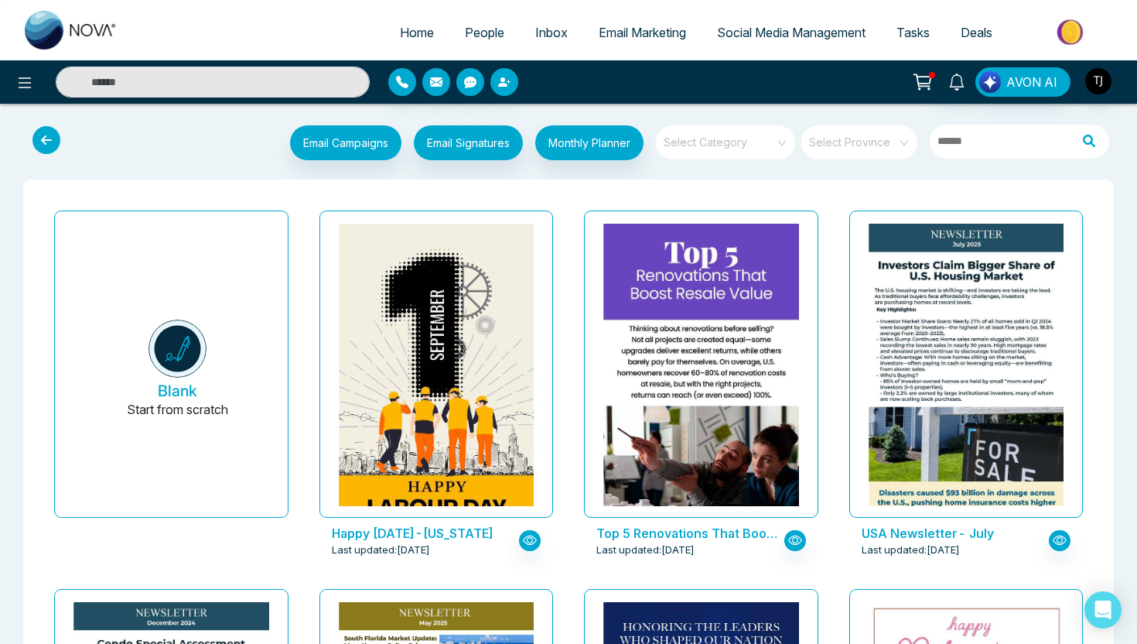
click at [717, 139] on input "search" at bounding box center [720, 136] width 111 height 23
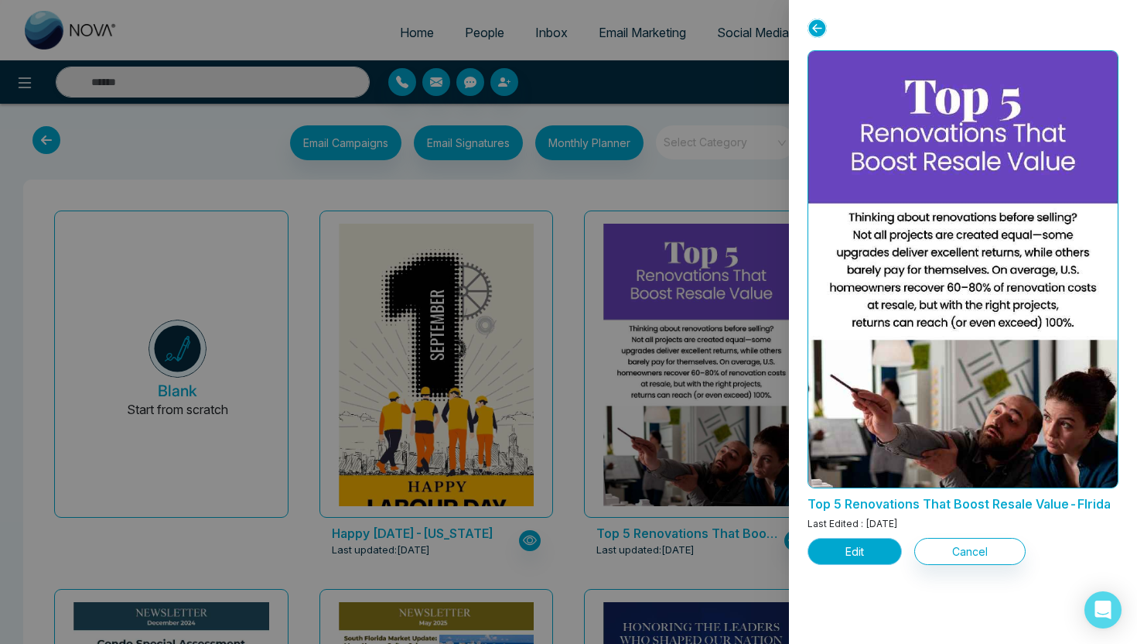
click at [846, 549] on button "Edit" at bounding box center [855, 551] width 94 height 27
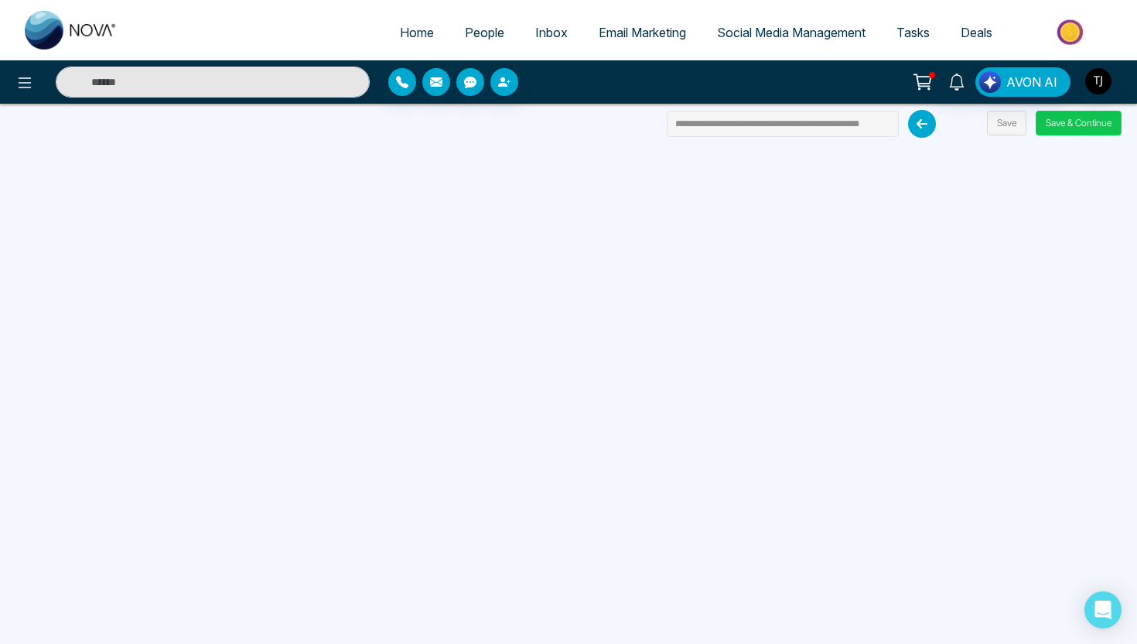
click at [1070, 128] on button "Save & Continue" at bounding box center [1079, 123] width 86 height 25
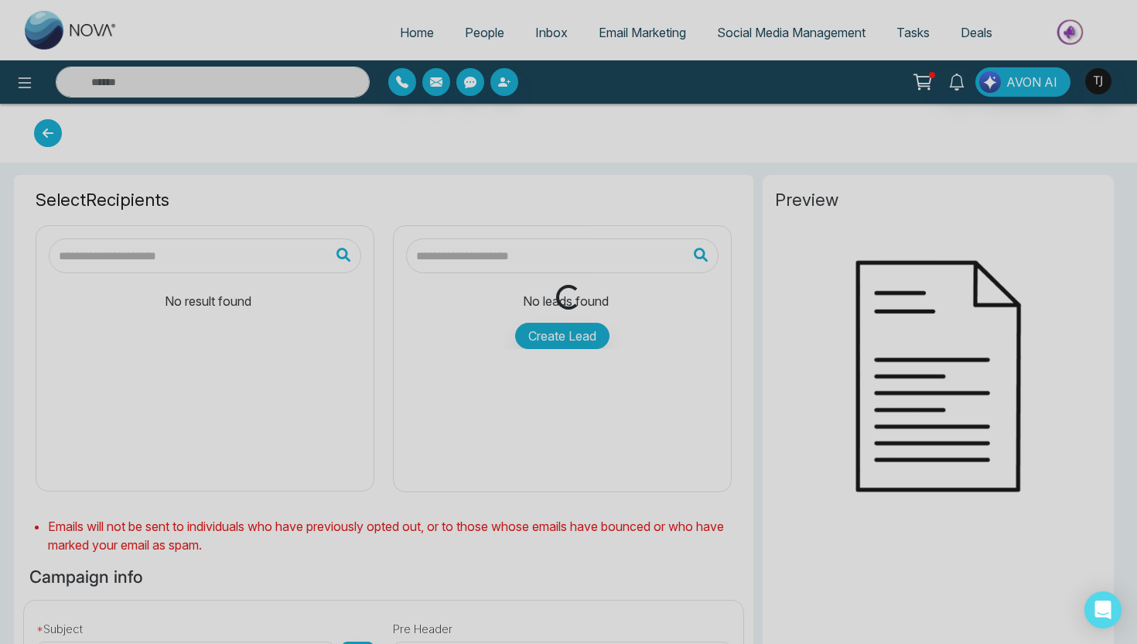
type input "**********"
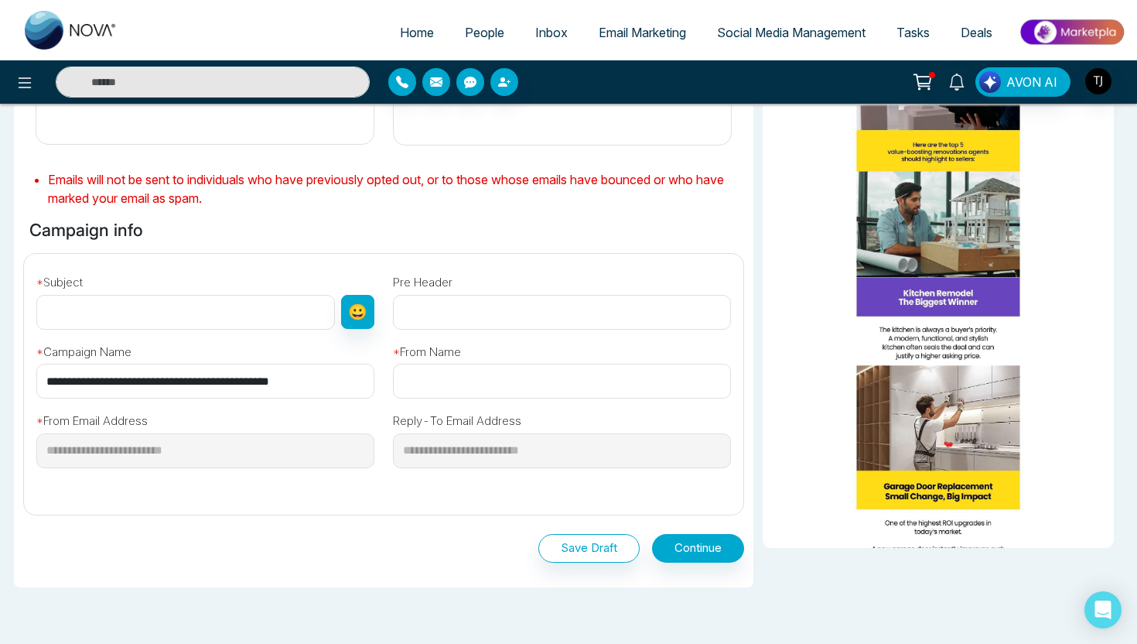
scroll to position [356, 0]
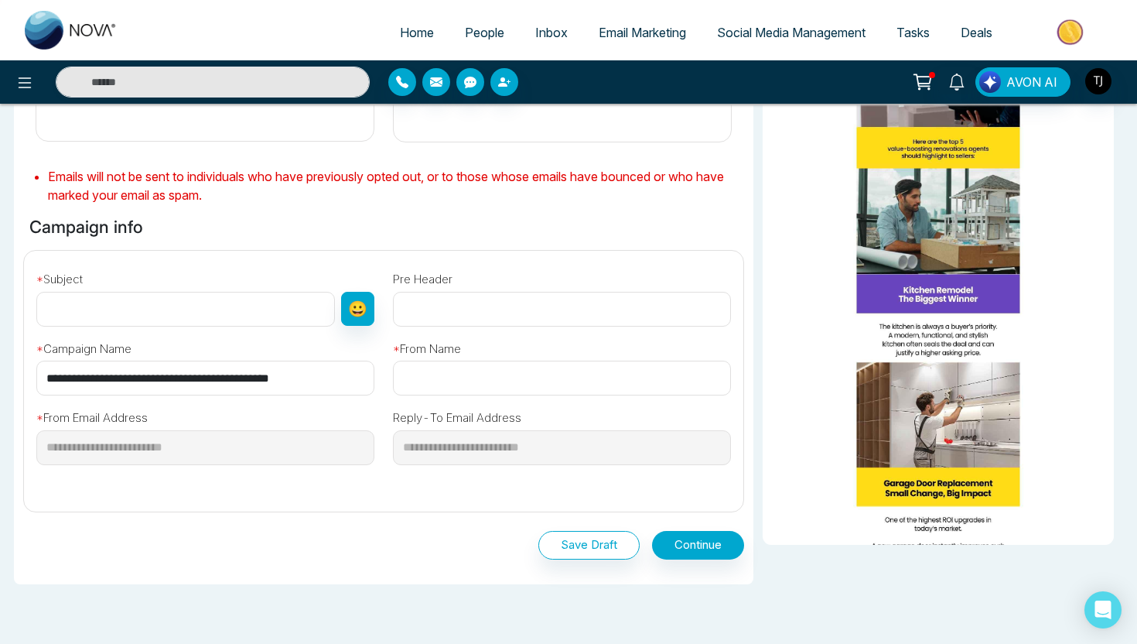
click at [142, 328] on div "**********" at bounding box center [205, 361] width 357 height 70
click at [435, 308] on input "text" at bounding box center [562, 309] width 338 height 35
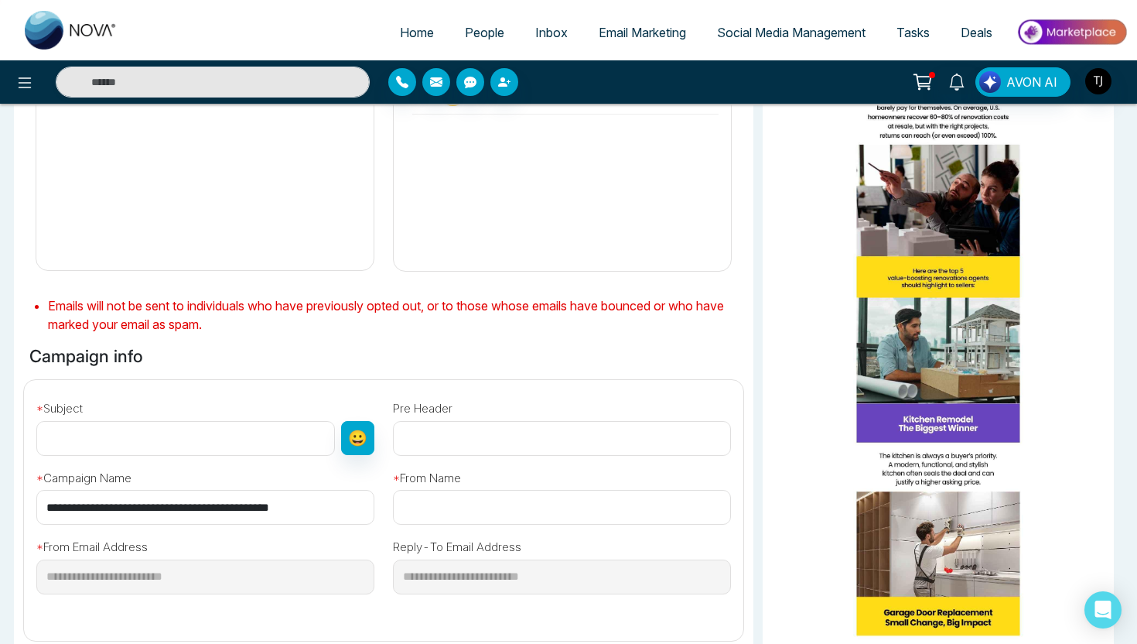
scroll to position [0, 0]
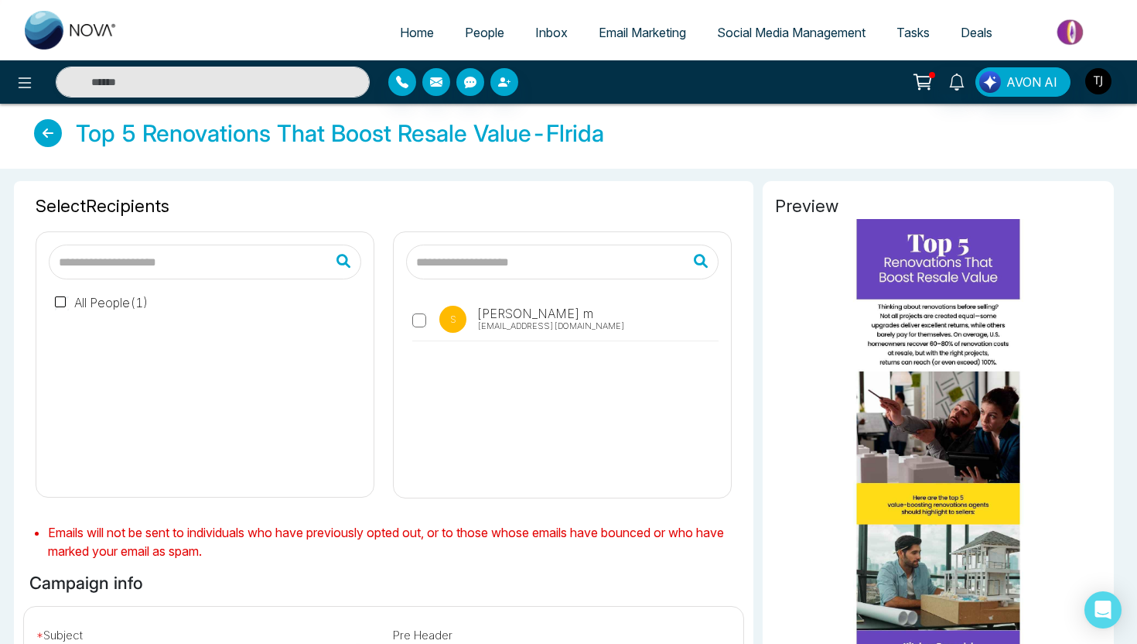
click at [656, 45] on link "Email Marketing" at bounding box center [642, 32] width 118 height 29
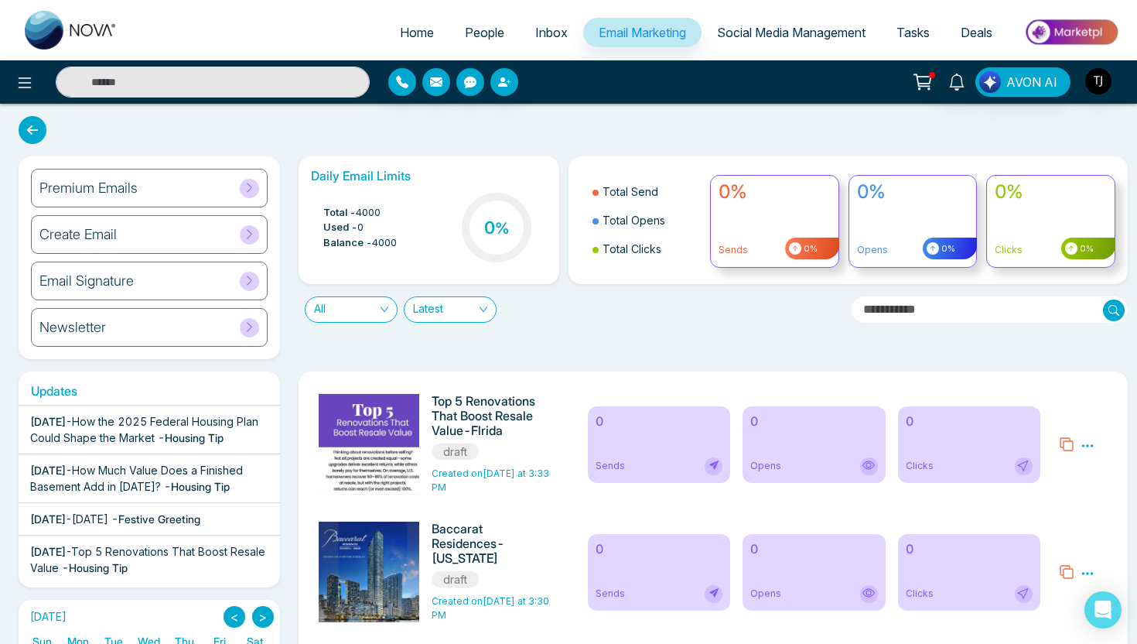
click at [763, 26] on span "Social Media Management" at bounding box center [791, 32] width 149 height 15
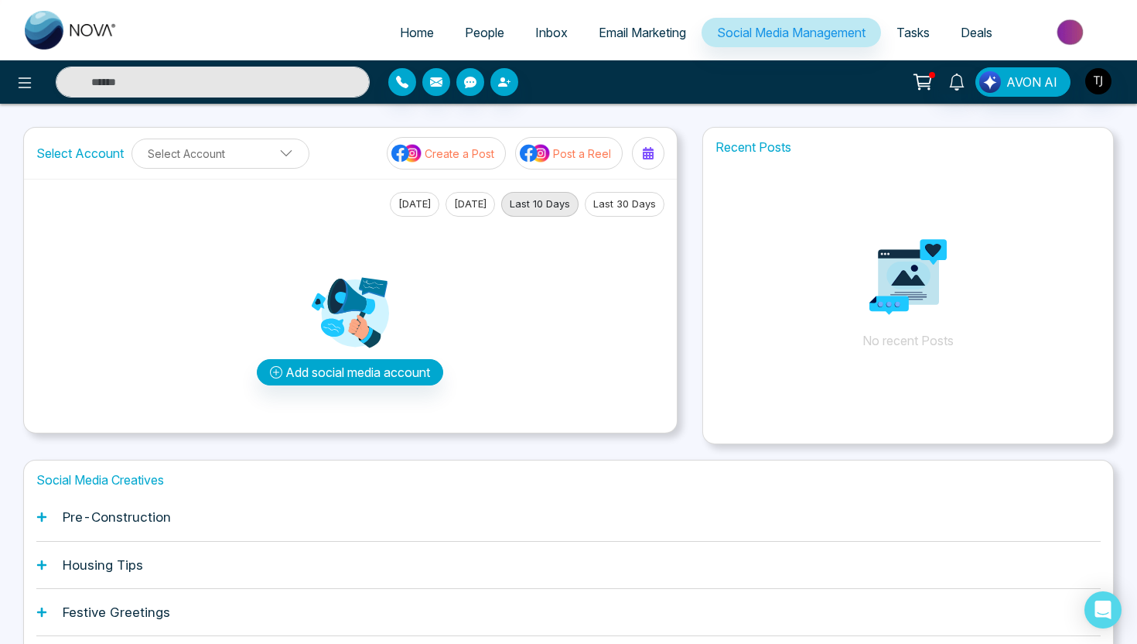
click at [447, 162] on button "Create a Post" at bounding box center [446, 153] width 119 height 32
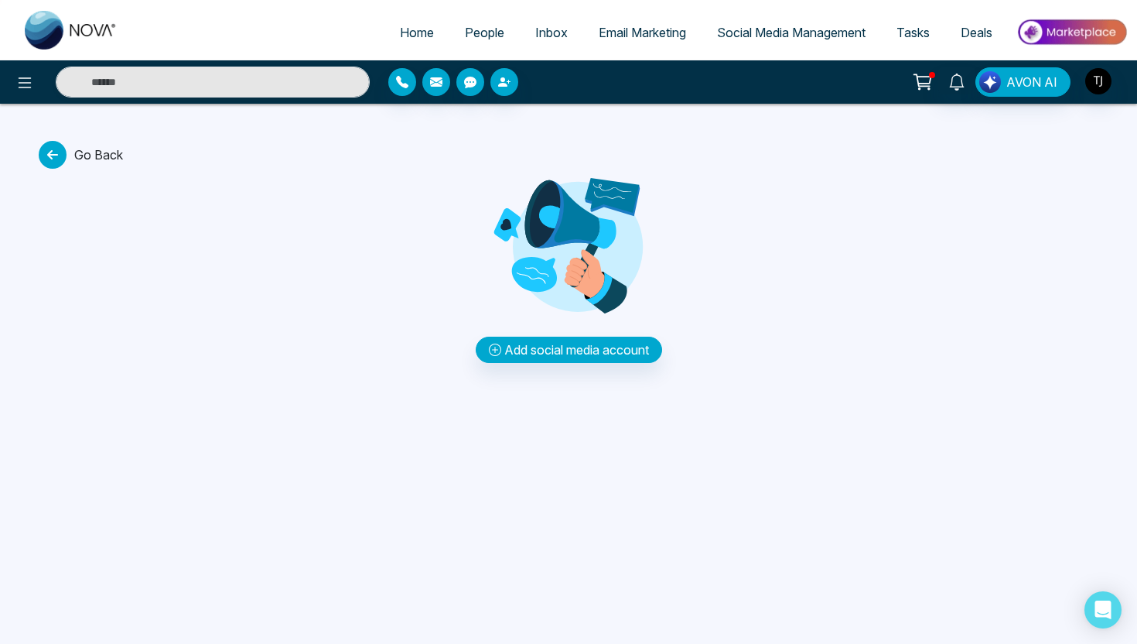
click at [27, 173] on div "Go Back Add social media account" at bounding box center [568, 252] width 1137 height 222
click at [51, 160] on icon at bounding box center [53, 155] width 28 height 28
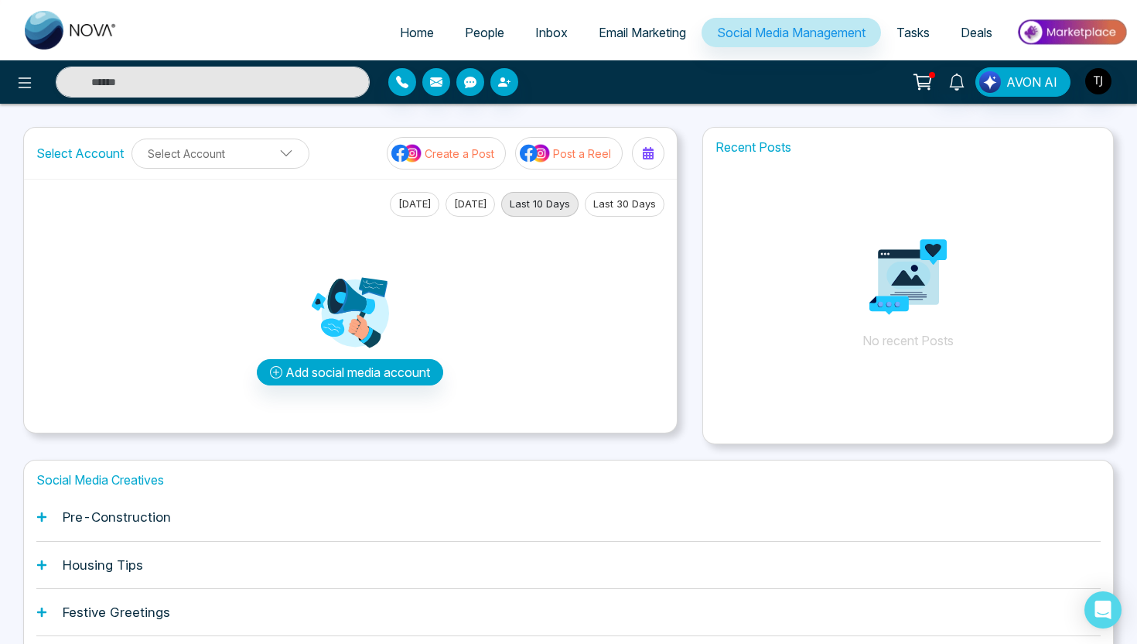
click at [107, 514] on h1 "Pre-Construction" at bounding box center [117, 516] width 108 height 15
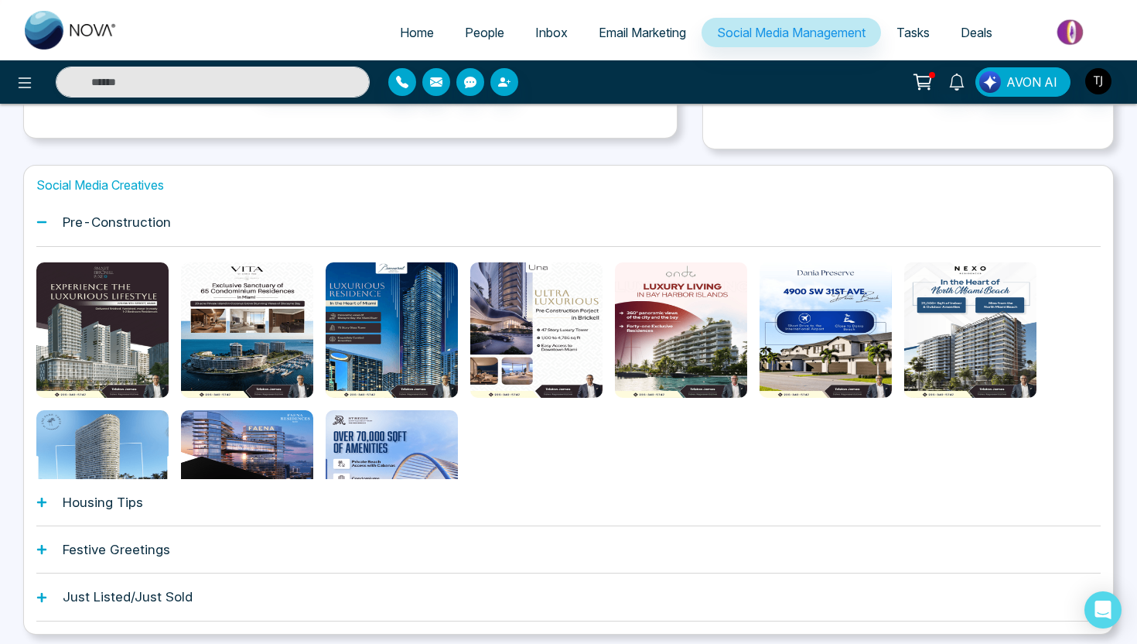
scroll to position [271, 0]
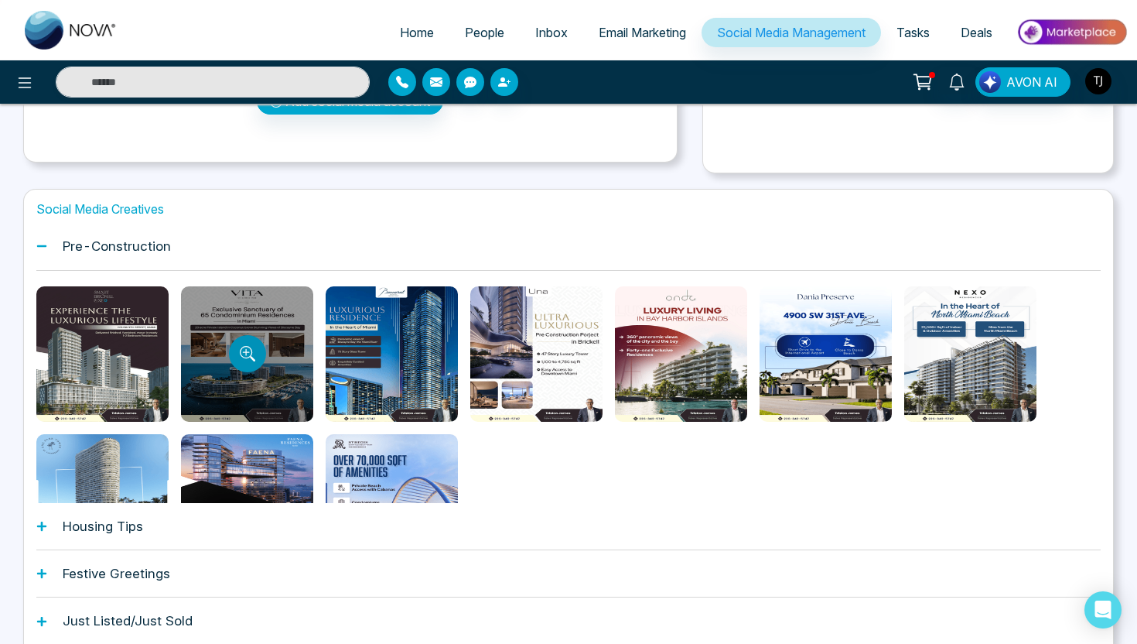
click at [258, 347] on button "Preview template" at bounding box center [247, 353] width 37 height 37
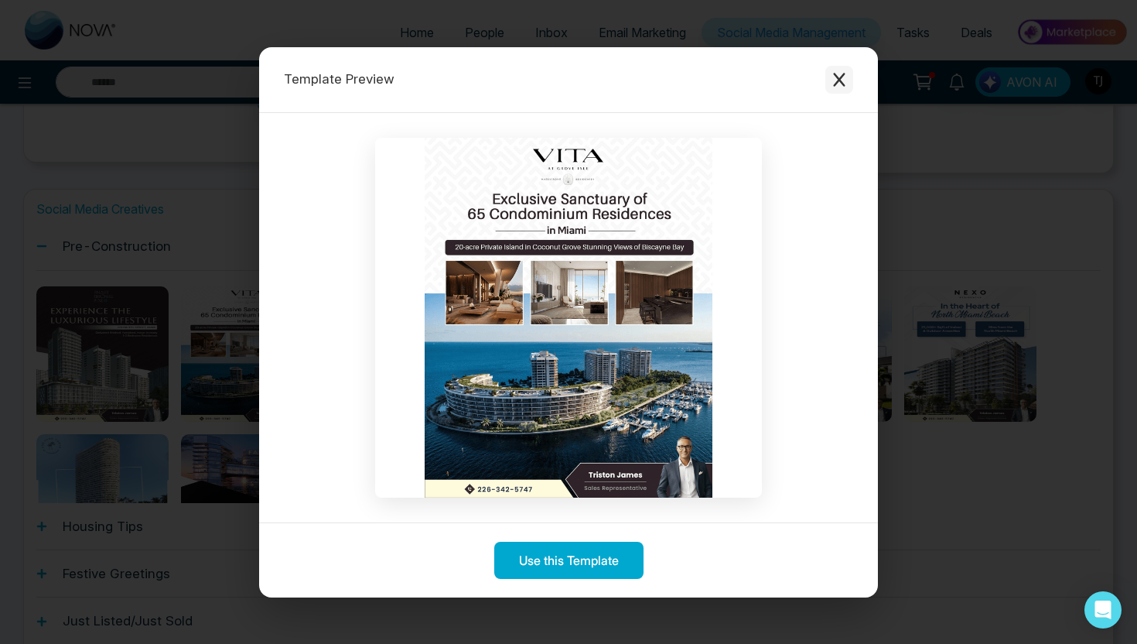
click at [835, 78] on icon "Close modal" at bounding box center [839, 79] width 15 height 15
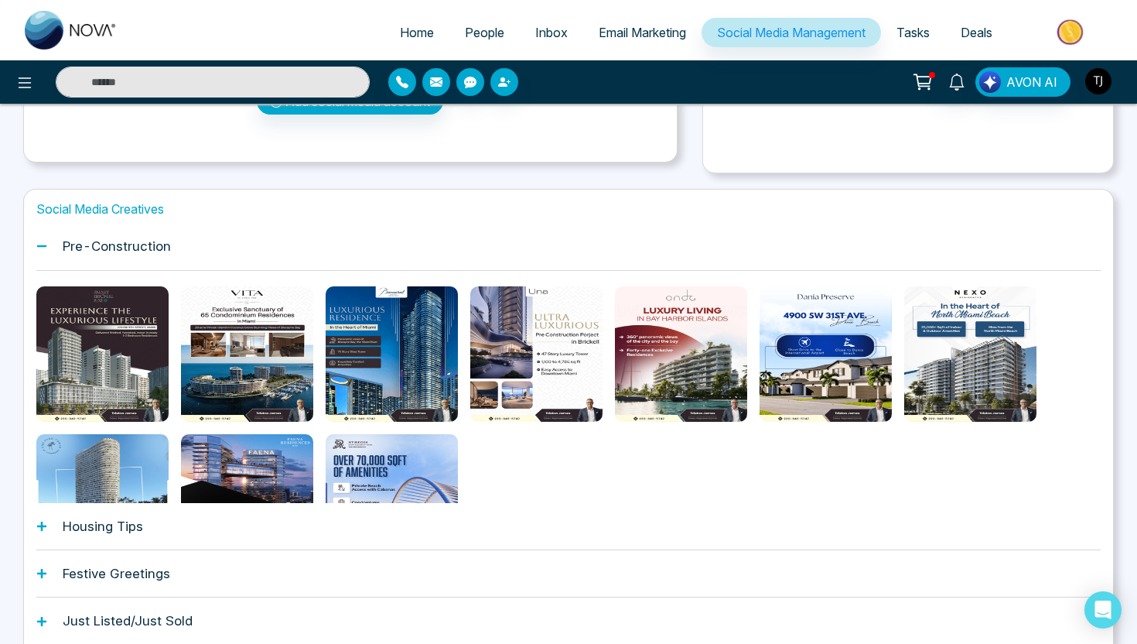
click at [1095, 86] on img "button" at bounding box center [1098, 81] width 26 height 26
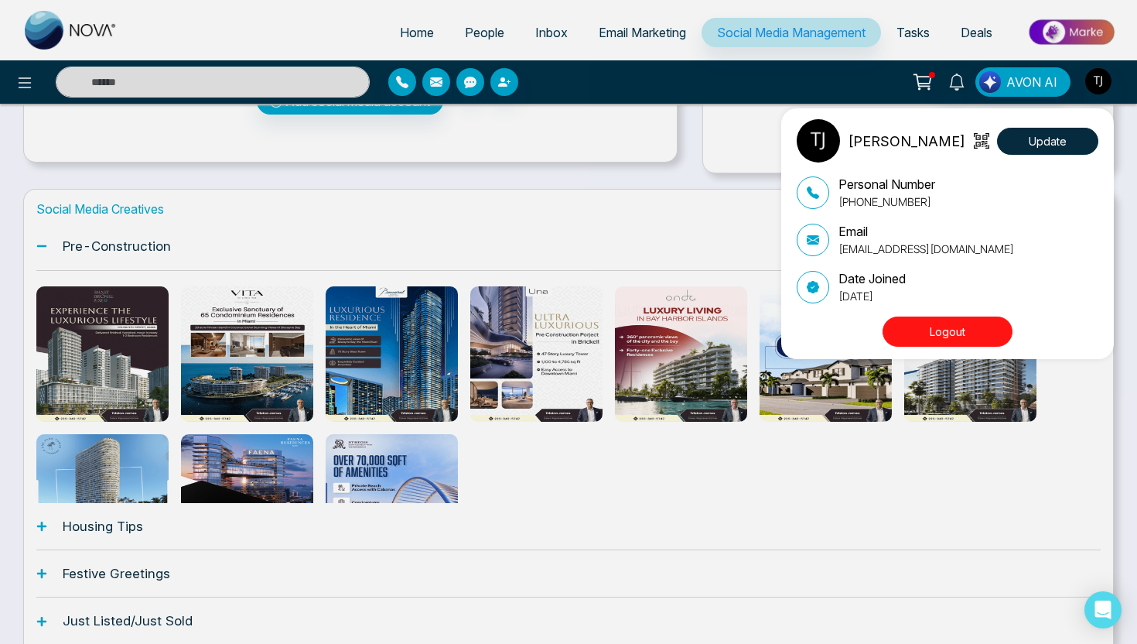
click at [994, 332] on button "Logout" at bounding box center [948, 331] width 130 height 30
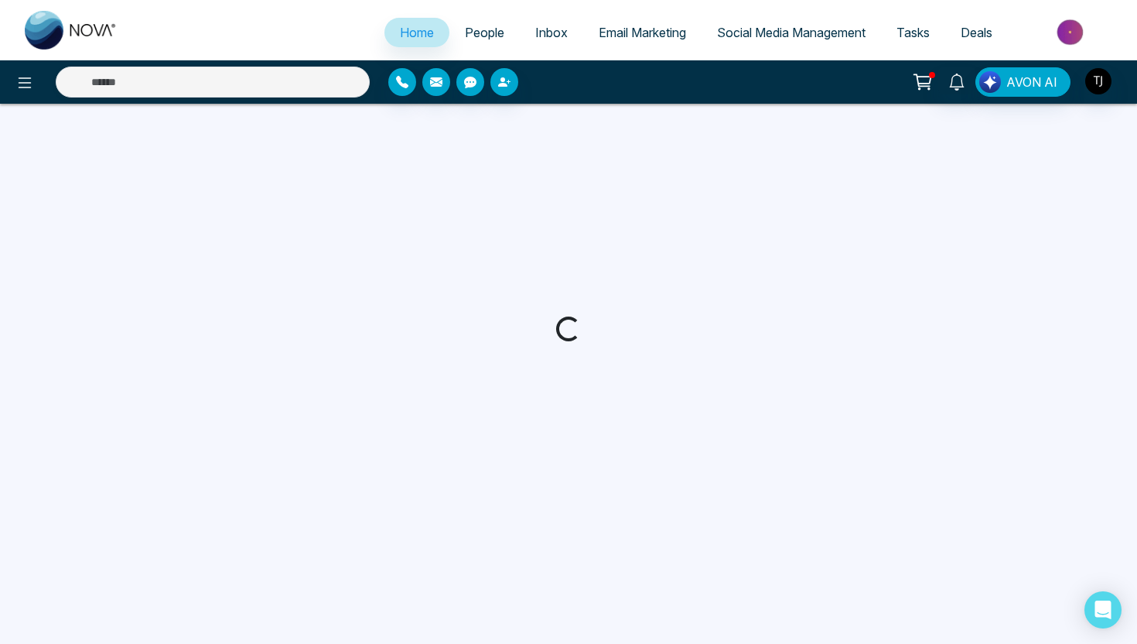
select select "*"
